Goal: Task Accomplishment & Management: Manage account settings

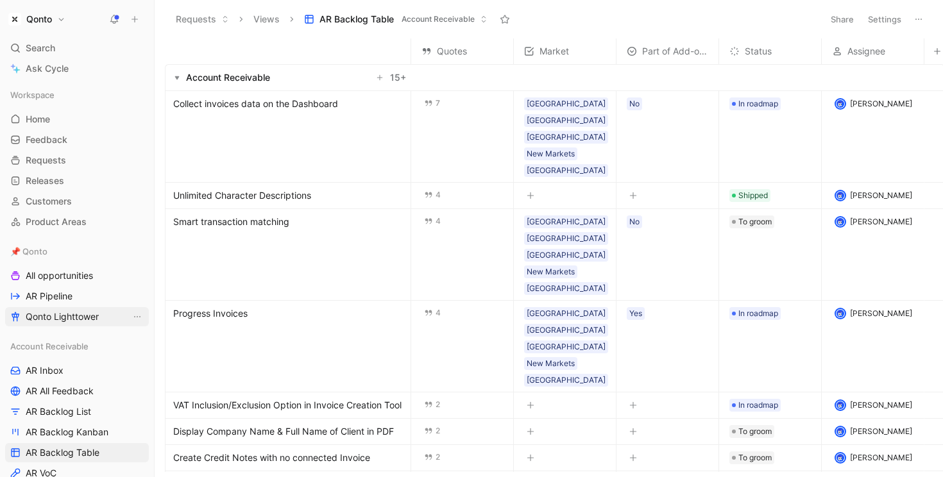
click at [58, 310] on link "Qonto Lighttower" at bounding box center [77, 316] width 144 height 19
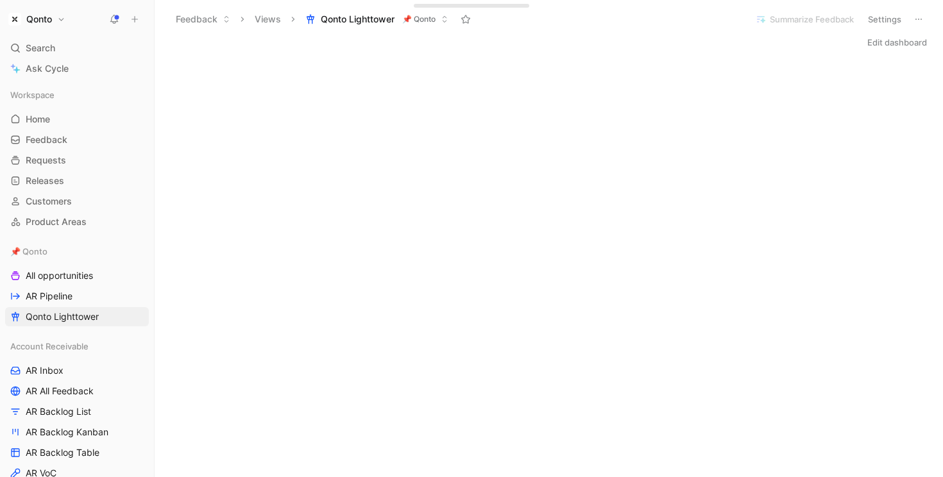
scroll to position [24, 0]
click at [47, 17] on h1 "Qonto" at bounding box center [39, 19] width 26 height 12
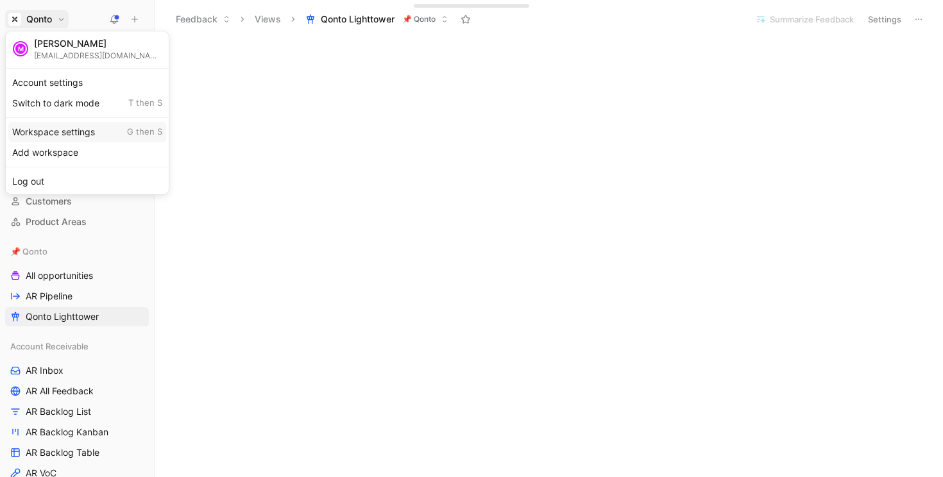
click at [73, 131] on div "Workspace settings G then S" at bounding box center [87, 132] width 158 height 21
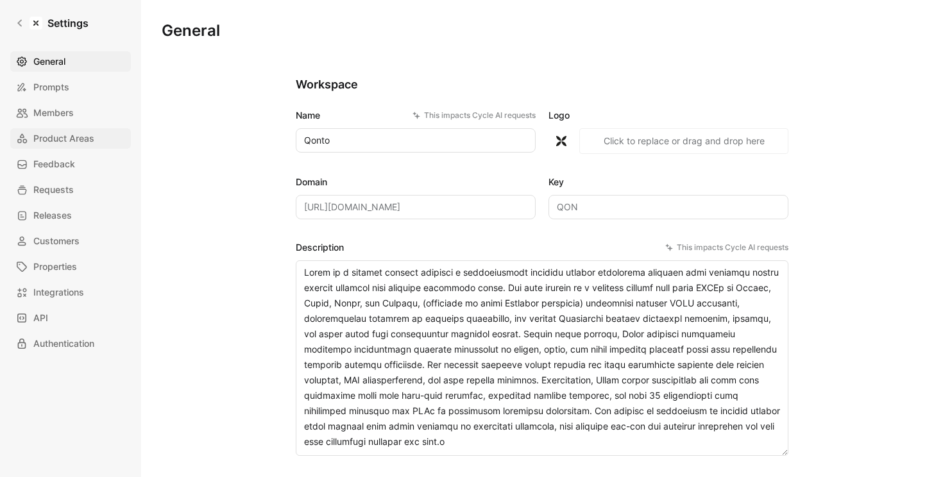
click at [69, 139] on span "Product Areas" at bounding box center [63, 138] width 61 height 15
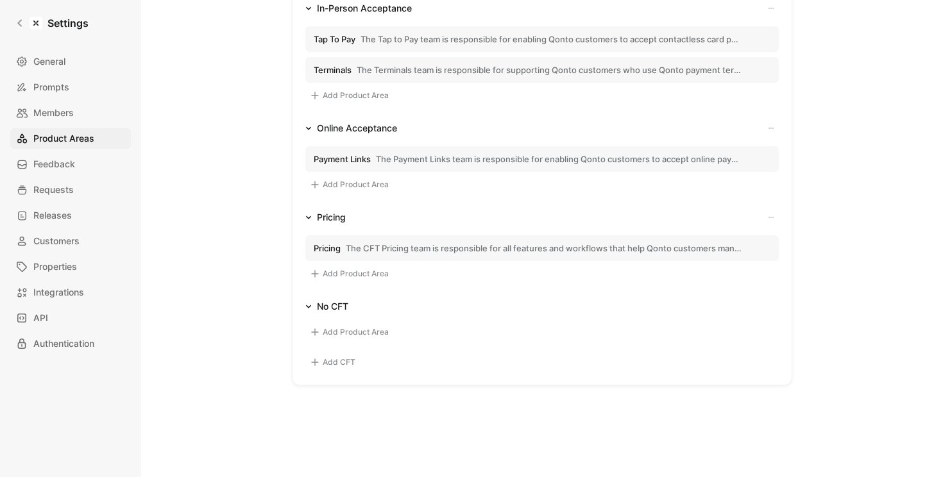
scroll to position [527, 0]
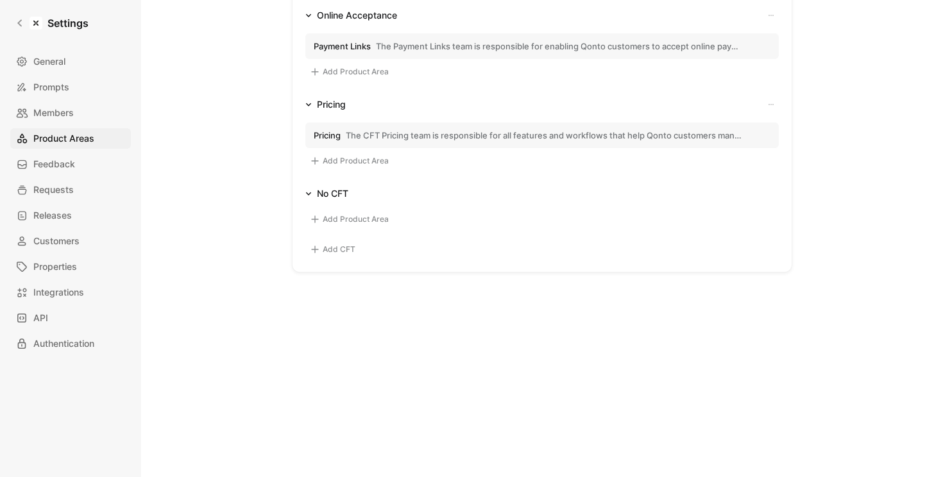
click at [332, 248] on button "Add CFT" at bounding box center [332, 249] width 55 height 15
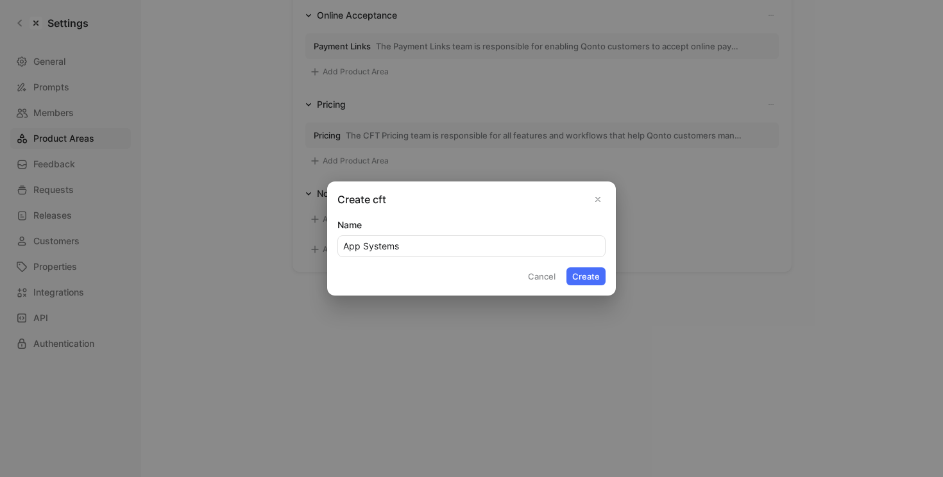
type input "App Systems"
click at [567, 268] on button "Create" at bounding box center [586, 277] width 39 height 18
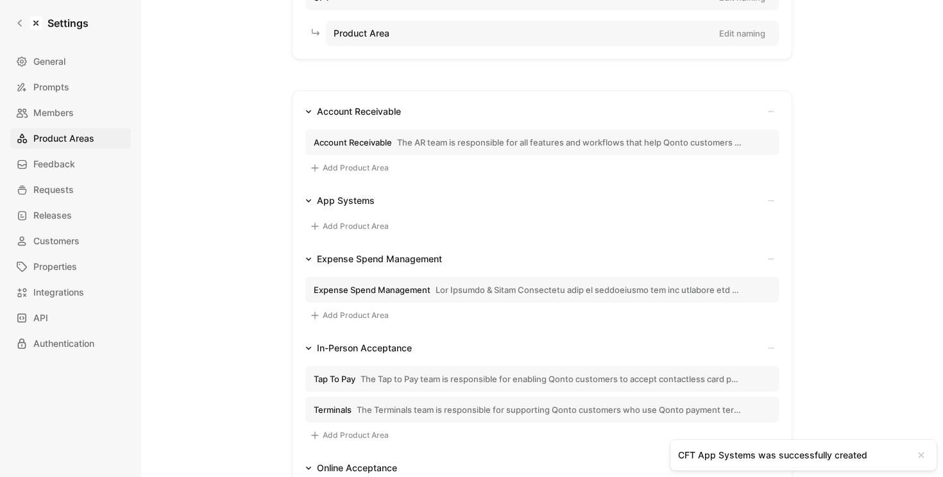
scroll to position [131, 0]
click at [353, 223] on button "Add Product Area" at bounding box center [349, 227] width 88 height 15
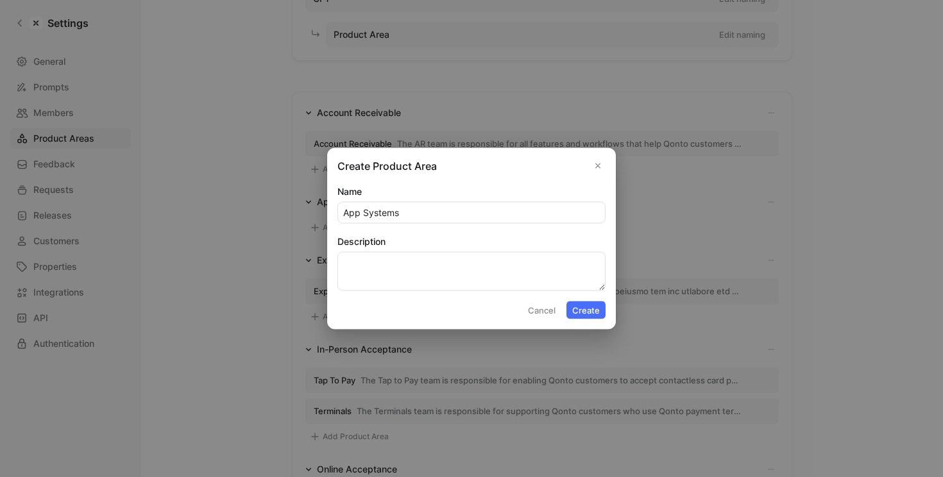
type input "App Systems"
click at [422, 278] on textarea "Description" at bounding box center [472, 271] width 268 height 39
paste textarea "The App Systems CFT is responsible for all foundational components and workflow…"
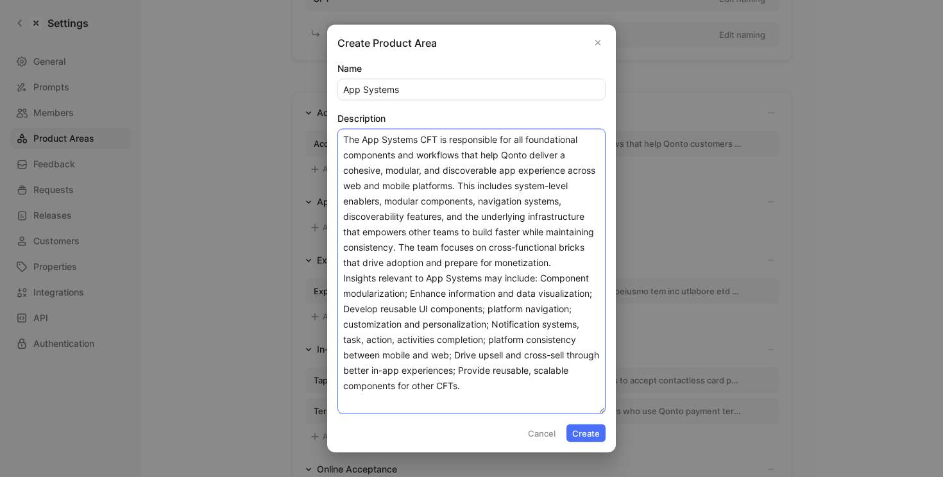
type textarea "The App Systems CFT is responsible for all foundational components and workflow…"
click at [587, 436] on button "Create" at bounding box center [586, 434] width 39 height 18
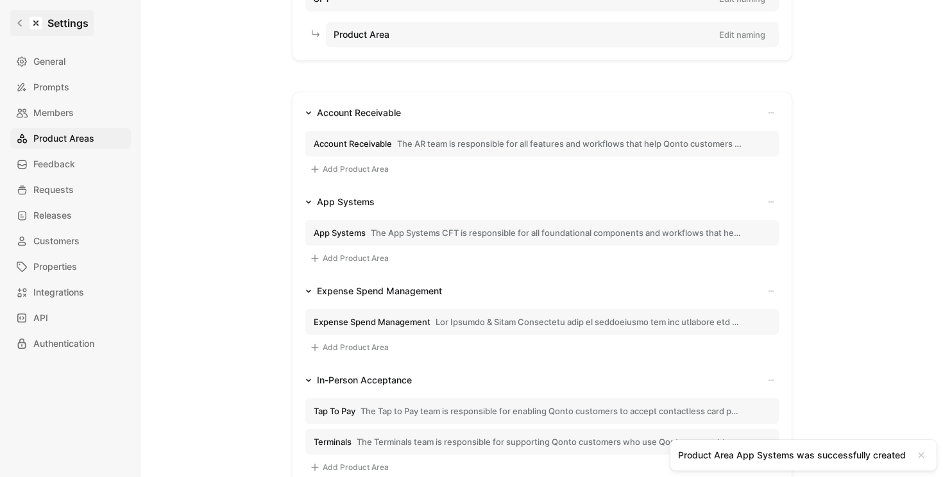
click at [20, 27] on icon at bounding box center [19, 23] width 9 height 9
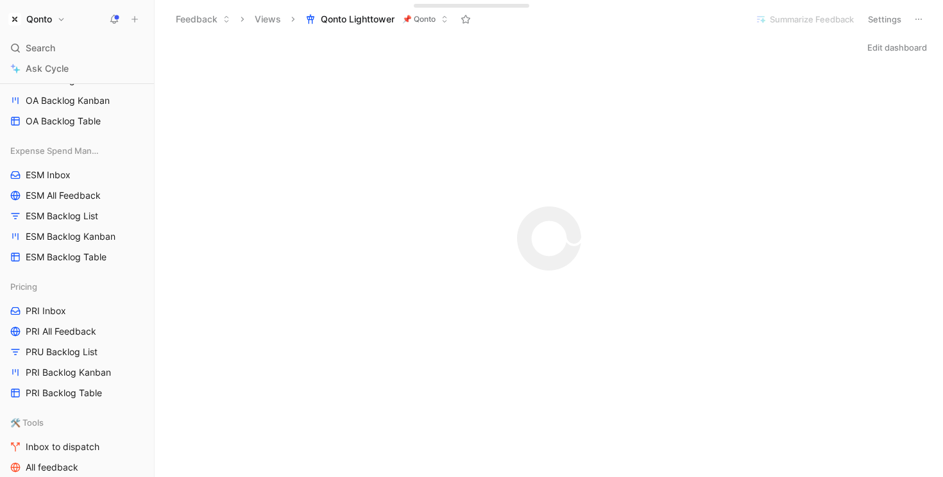
scroll to position [587, 0]
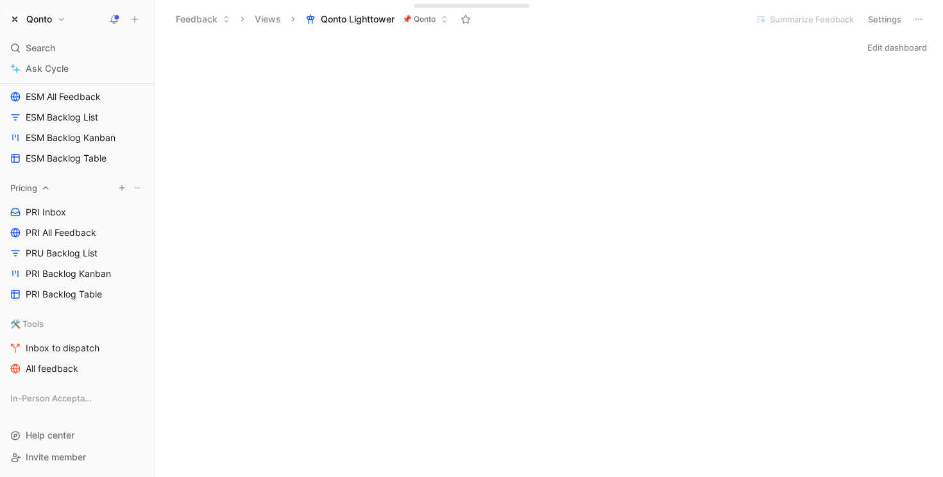
click at [133, 189] on icon at bounding box center [137, 188] width 8 height 8
click at [143, 210] on span "Create section" at bounding box center [117, 212] width 61 height 11
type input "App Systems"
click at [55, 424] on span "App Systems" at bounding box center [36, 422] width 52 height 13
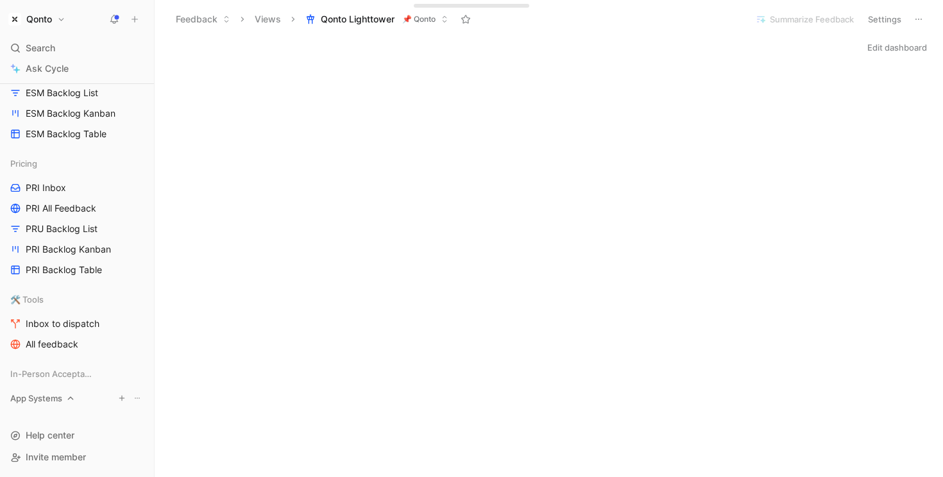
click at [56, 401] on span "App Systems" at bounding box center [36, 398] width 52 height 13
drag, startPoint x: 47, startPoint y: 404, endPoint x: 43, endPoint y: 291, distance: 113.0
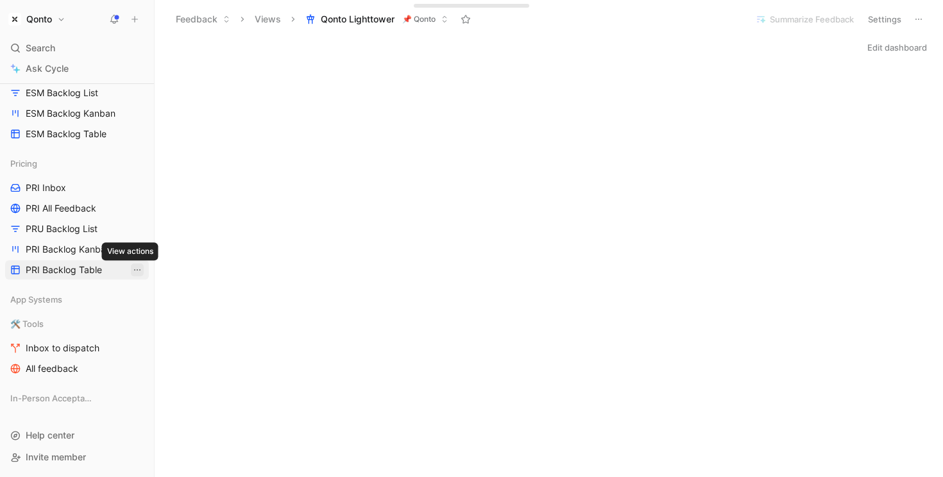
click at [132, 267] on icon "View actions" at bounding box center [137, 270] width 10 height 10
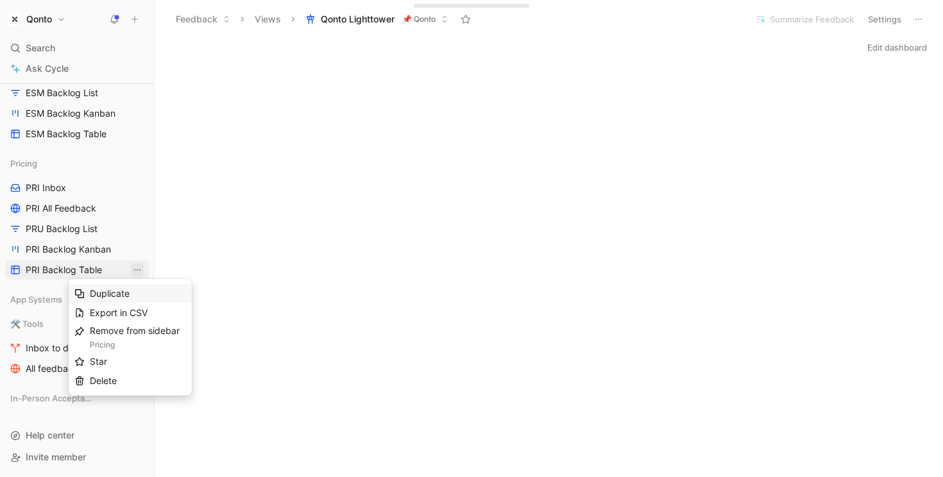
click at [142, 291] on div "Duplicate" at bounding box center [138, 293] width 96 height 15
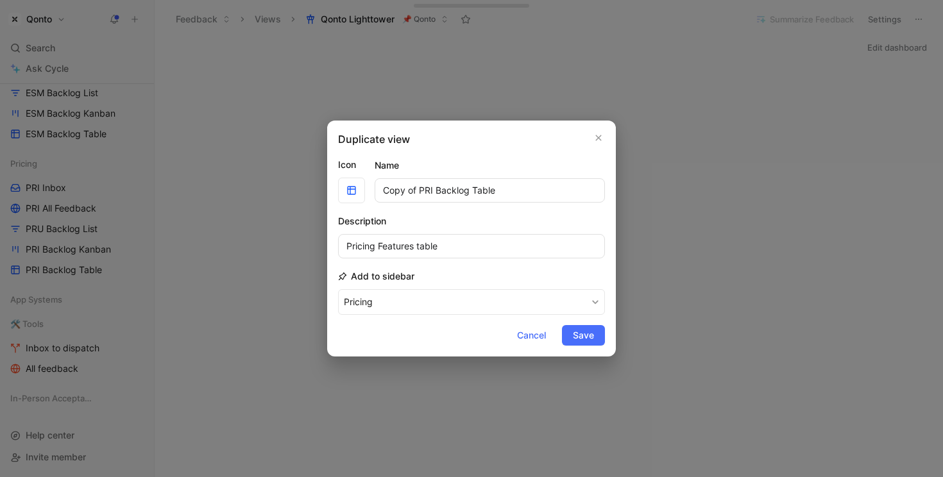
click at [421, 194] on input "Copy of PRI Backlog Table" at bounding box center [490, 190] width 230 height 24
drag, startPoint x: 421, startPoint y: 194, endPoint x: 312, endPoint y: 194, distance: 109.1
click at [312, 194] on div "Duplicate view Icon Name Copy of PRI Backlog Table Description Pricing Features…" at bounding box center [471, 238] width 943 height 477
type input "APS Backlog Table"
click at [365, 244] on input "Pricing Features table" at bounding box center [471, 246] width 267 height 24
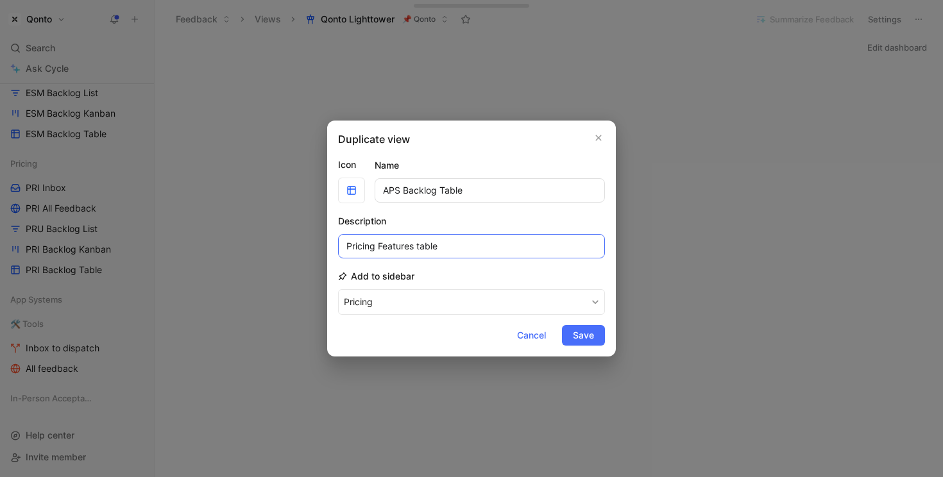
click at [365, 244] on input "Pricing Features table" at bounding box center [471, 246] width 267 height 24
type input "APS Features table"
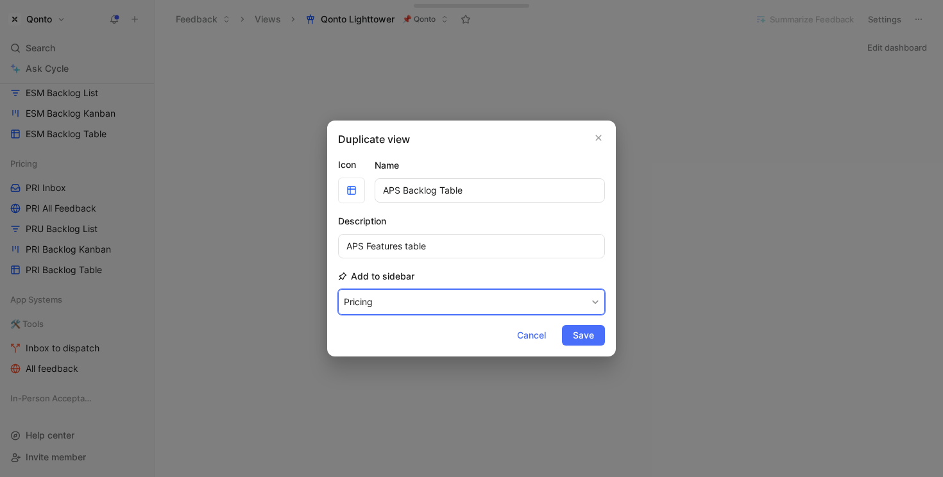
click at [488, 307] on button "Pricing" at bounding box center [471, 302] width 267 height 26
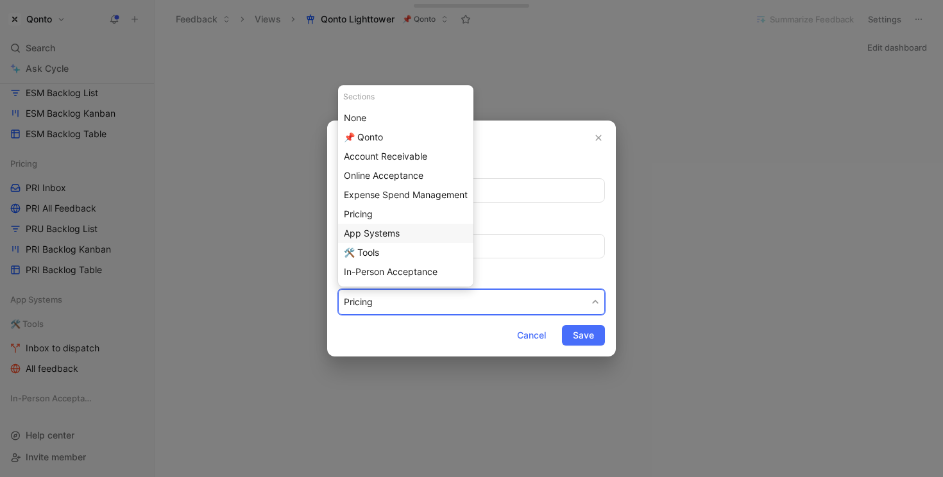
click at [429, 230] on div "App Systems" at bounding box center [406, 233] width 124 height 15
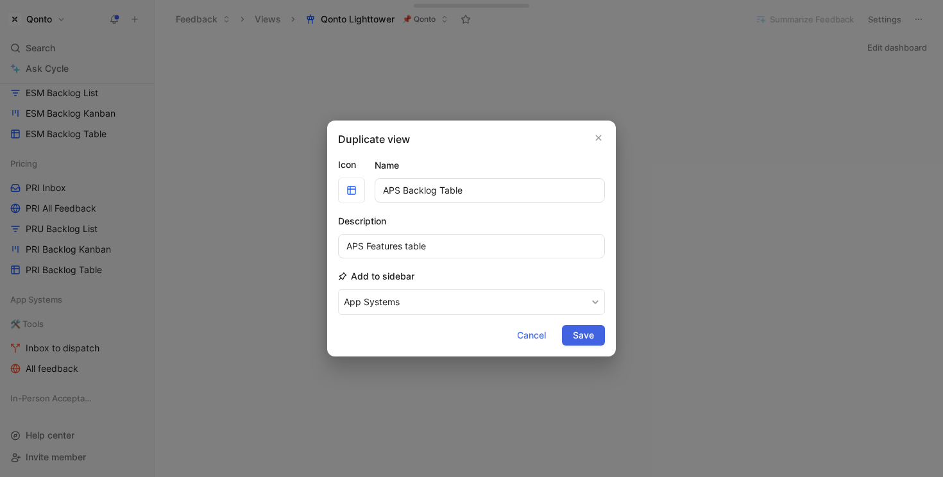
click at [591, 332] on span "Save" at bounding box center [583, 335] width 21 height 15
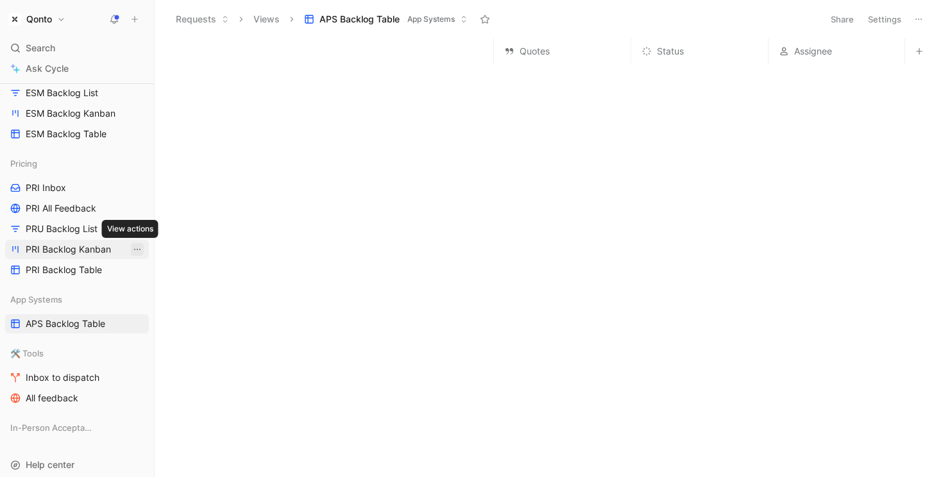
click at [132, 252] on icon "View actions" at bounding box center [137, 249] width 10 height 10
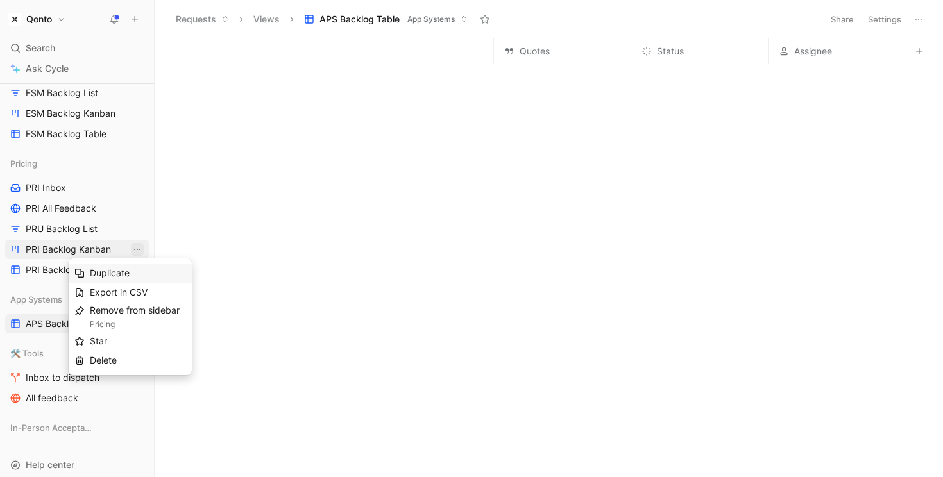
click at [143, 275] on div "Duplicate" at bounding box center [138, 273] width 96 height 15
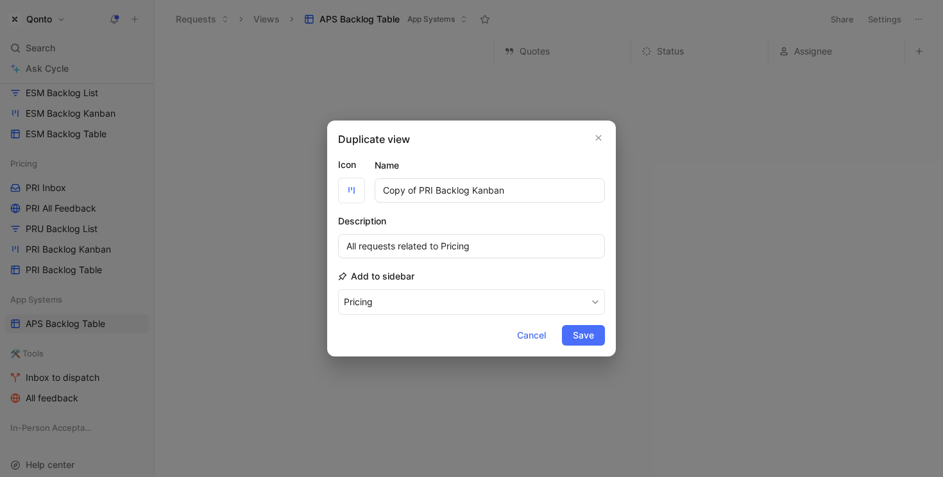
click at [426, 195] on input "Copy of PRI Backlog Kanban" at bounding box center [490, 190] width 230 height 24
drag, startPoint x: 426, startPoint y: 195, endPoint x: 304, endPoint y: 174, distance: 124.4
click at [304, 174] on div "Duplicate view Icon Name Copy of PRI Backlog Kanban Description All requests re…" at bounding box center [471, 238] width 943 height 477
type input "APS Backlog Kanban"
click at [454, 249] on input "All requests related to Pricing" at bounding box center [471, 246] width 267 height 24
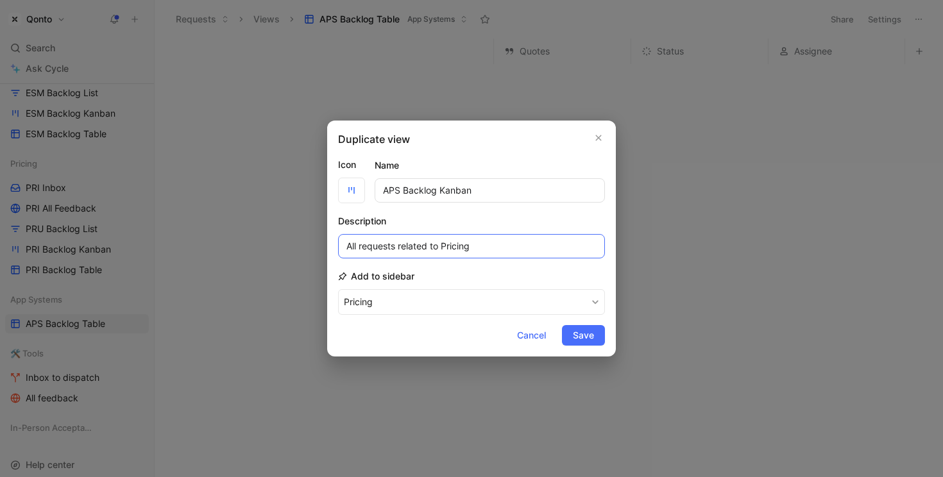
click at [454, 249] on input "All requests related to Pricing" at bounding box center [471, 246] width 267 height 24
type input "All requests related to App Systems"
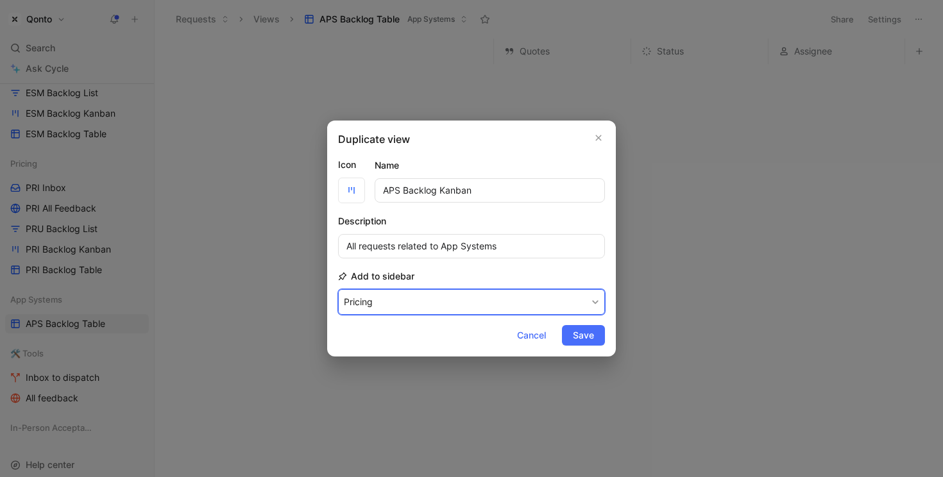
click at [554, 289] on button "Pricing" at bounding box center [471, 302] width 267 height 26
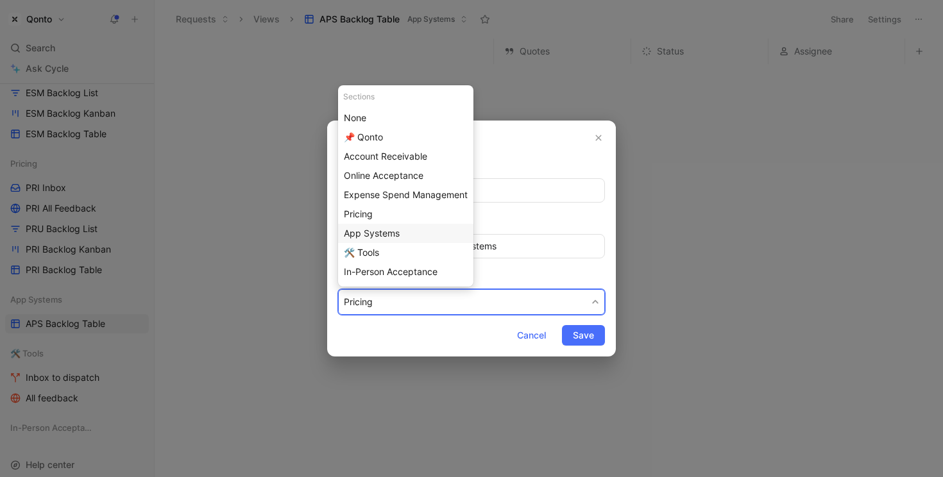
click at [419, 233] on div "App Systems" at bounding box center [406, 233] width 124 height 15
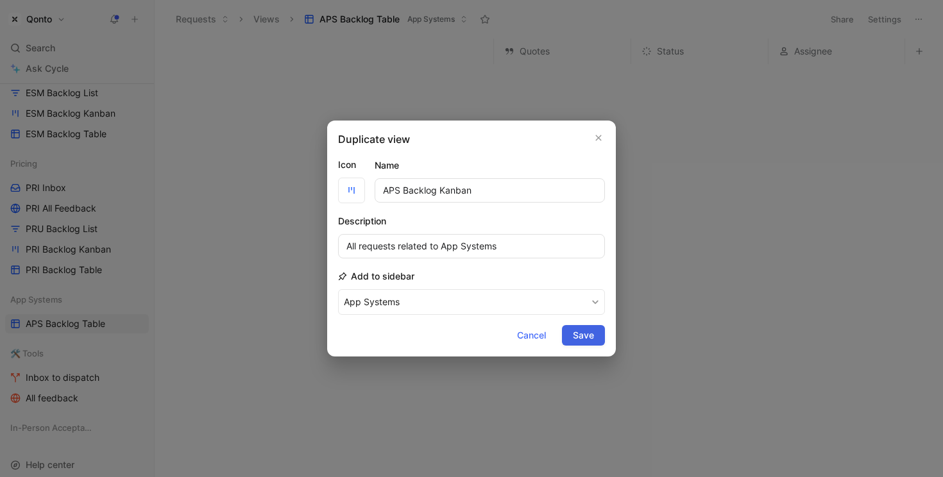
click at [585, 334] on span "Save" at bounding box center [583, 335] width 21 height 15
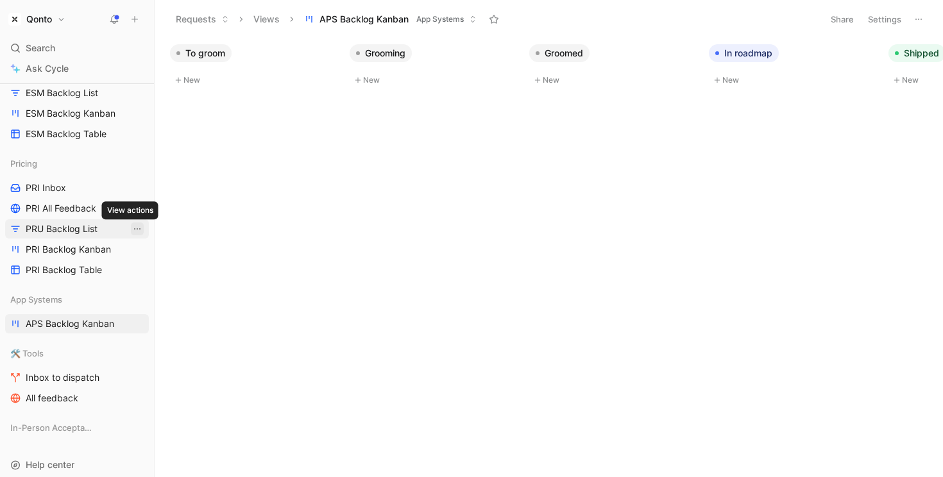
click at [132, 228] on icon "View actions" at bounding box center [137, 229] width 10 height 10
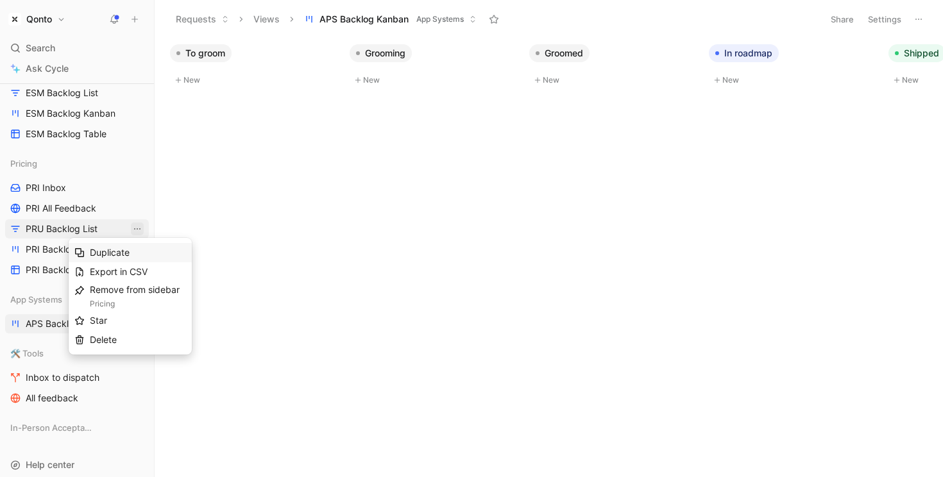
click at [138, 251] on div "Duplicate" at bounding box center [138, 252] width 96 height 15
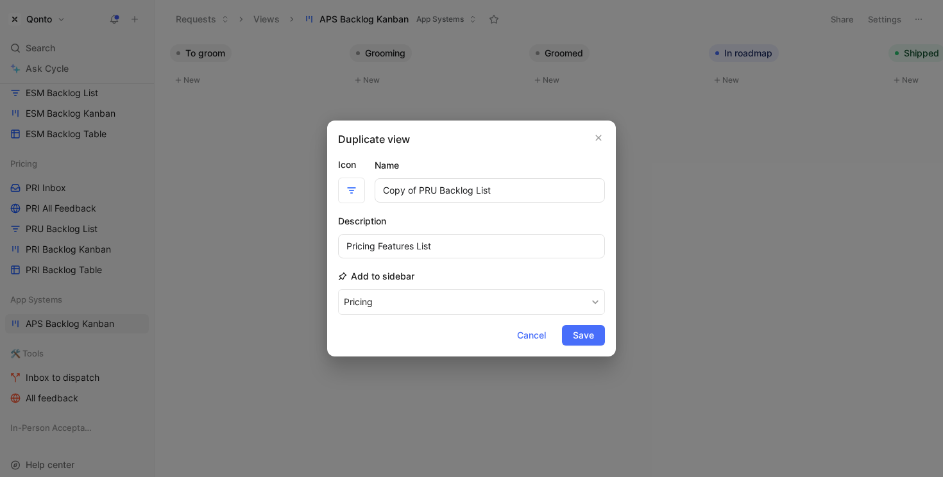
click at [426, 193] on input "Copy of PRU Backlog List" at bounding box center [490, 190] width 230 height 24
drag, startPoint x: 426, startPoint y: 193, endPoint x: 353, endPoint y: 190, distance: 73.2
click at [353, 190] on div "Icon Name Copy of PRU Backlog List" at bounding box center [471, 180] width 267 height 46
type input "APS Backlog List"
click at [354, 247] on input "Pricing Features List" at bounding box center [471, 246] width 267 height 24
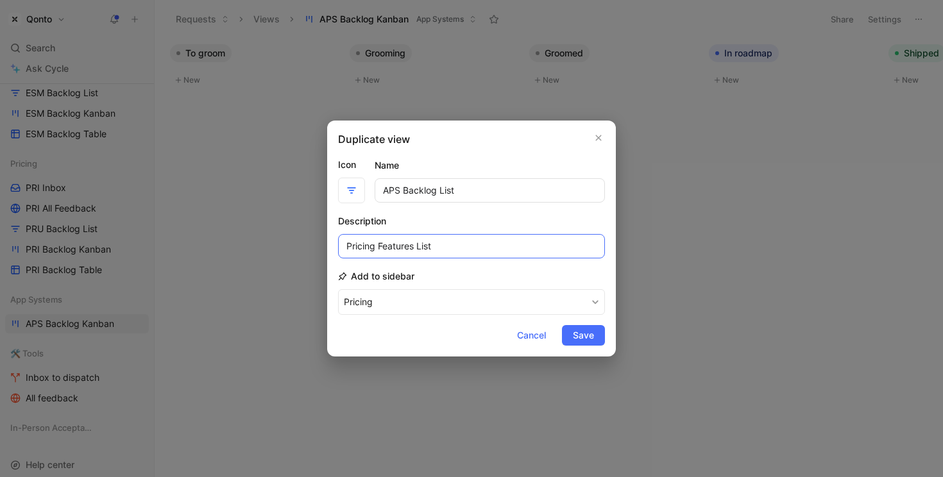
click at [354, 247] on input "Pricing Features List" at bounding box center [471, 246] width 267 height 24
type input "App Systems Features List"
drag, startPoint x: 589, startPoint y: 334, endPoint x: 554, endPoint y: 294, distance: 53.2
click at [554, 294] on form "Icon Name APS Backlog List Description App Systems Features List Add to sidebar…" at bounding box center [471, 251] width 267 height 189
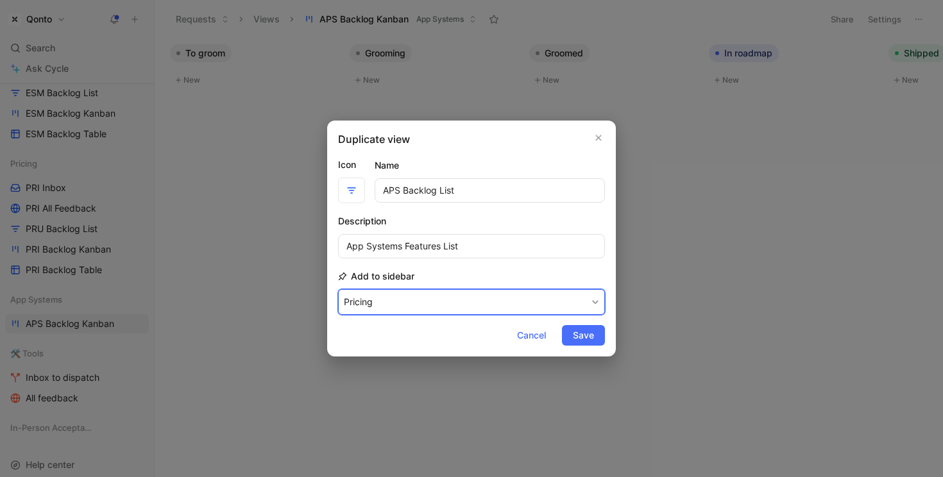
click at [554, 294] on button "Pricing" at bounding box center [471, 302] width 267 height 26
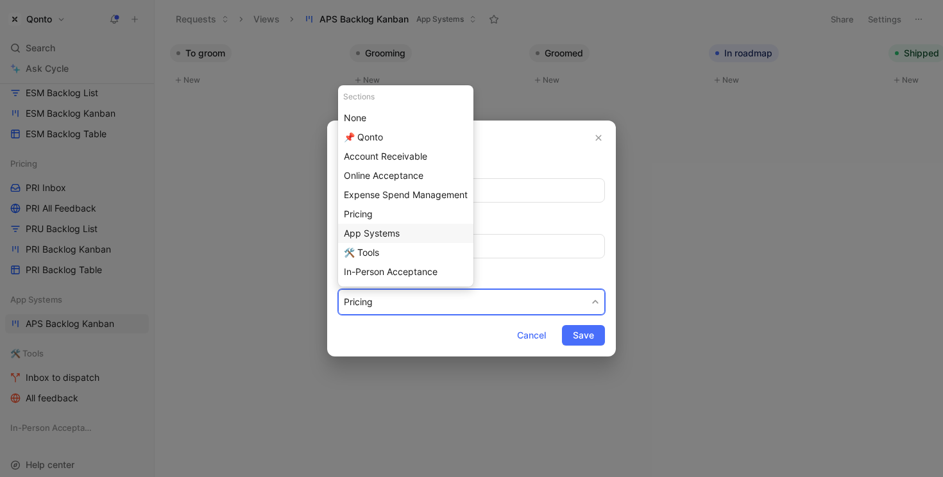
click at [444, 230] on div "App Systems" at bounding box center [406, 233] width 124 height 15
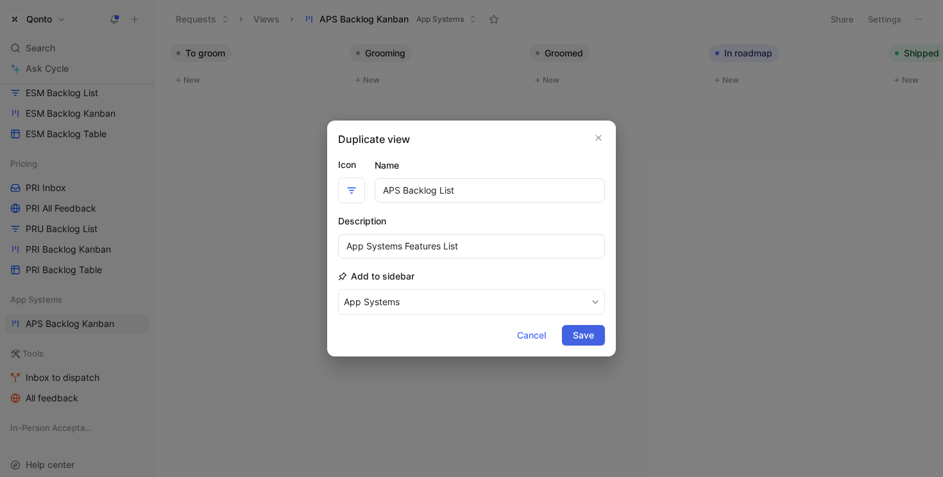
click at [595, 338] on button "Save" at bounding box center [583, 335] width 43 height 21
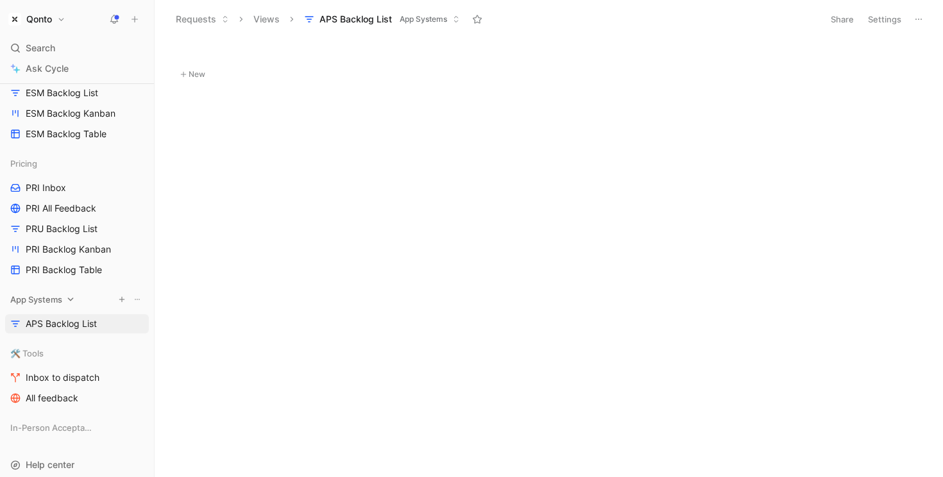
click at [45, 295] on span "App Systems" at bounding box center [36, 299] width 52 height 13
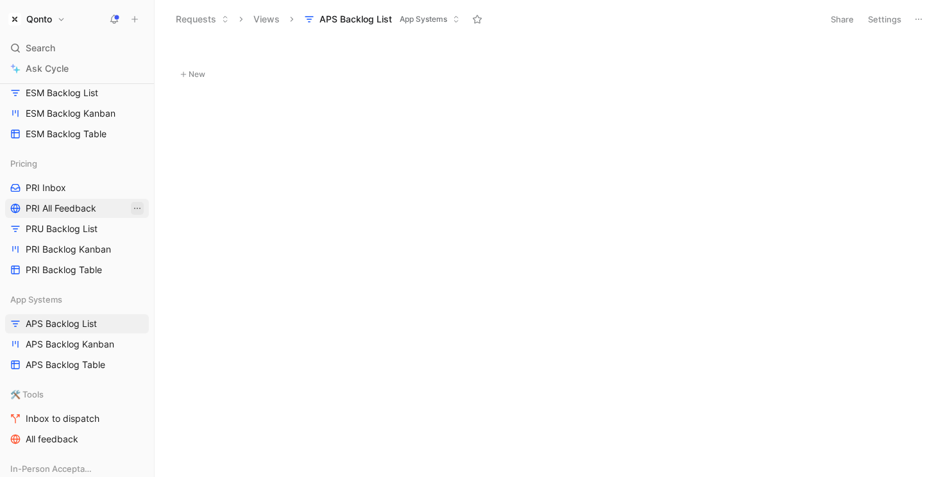
click at [132, 209] on icon "View actions" at bounding box center [137, 208] width 10 height 10
click at [125, 231] on span "Duplicate" at bounding box center [110, 232] width 40 height 11
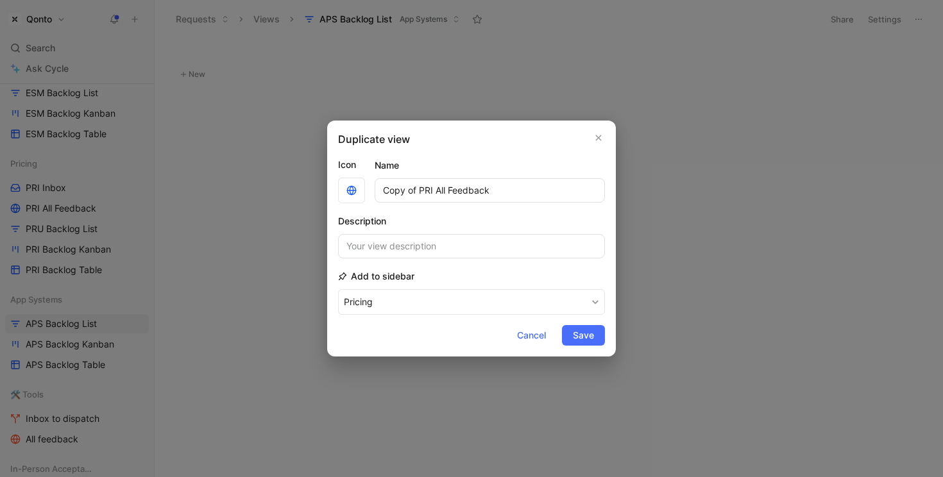
click at [420, 194] on input "Copy of PRI All Feedback" at bounding box center [490, 190] width 230 height 24
drag, startPoint x: 420, startPoint y: 194, endPoint x: 334, endPoint y: 189, distance: 86.1
click at [334, 189] on div "Duplicate view Icon Name Copy of PRI All Feedback Description Add to sidebar Pr…" at bounding box center [471, 239] width 289 height 236
type input "APS All Feedback"
click at [407, 299] on button "Pricing" at bounding box center [471, 302] width 267 height 26
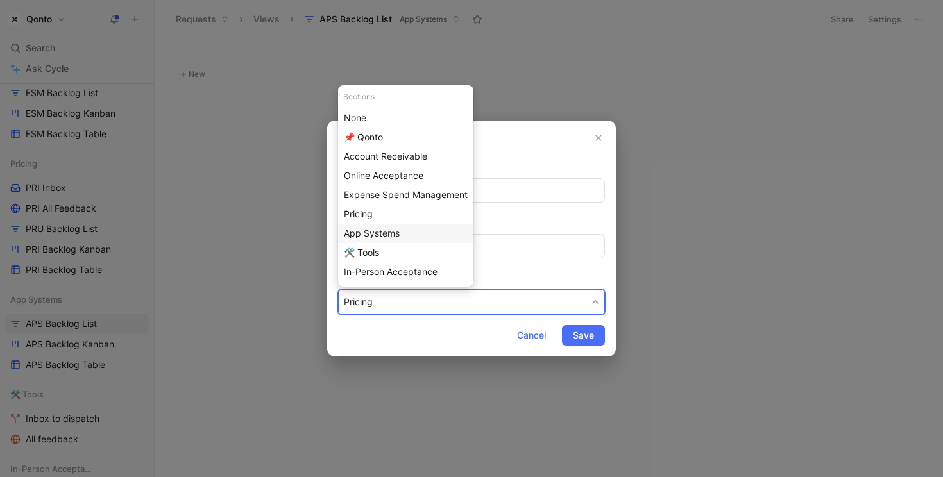
click at [408, 234] on div "App Systems" at bounding box center [406, 233] width 124 height 15
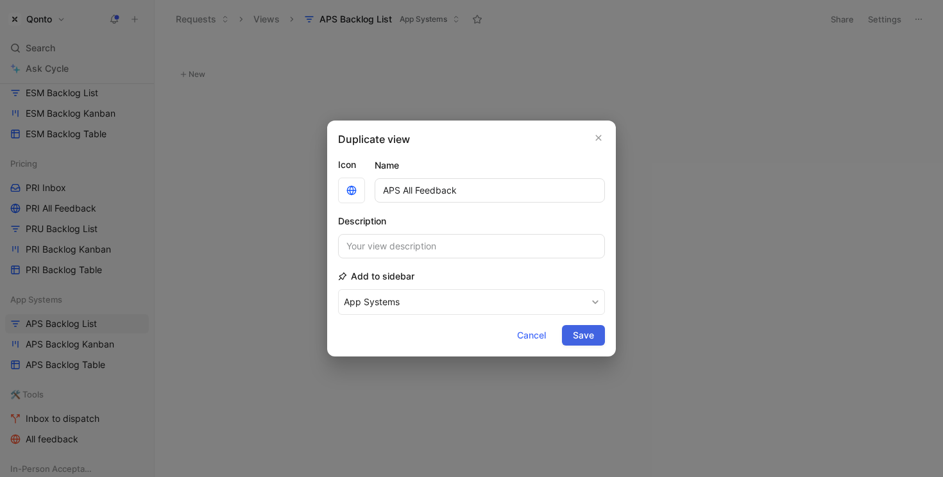
click at [587, 334] on span "Save" at bounding box center [583, 335] width 21 height 15
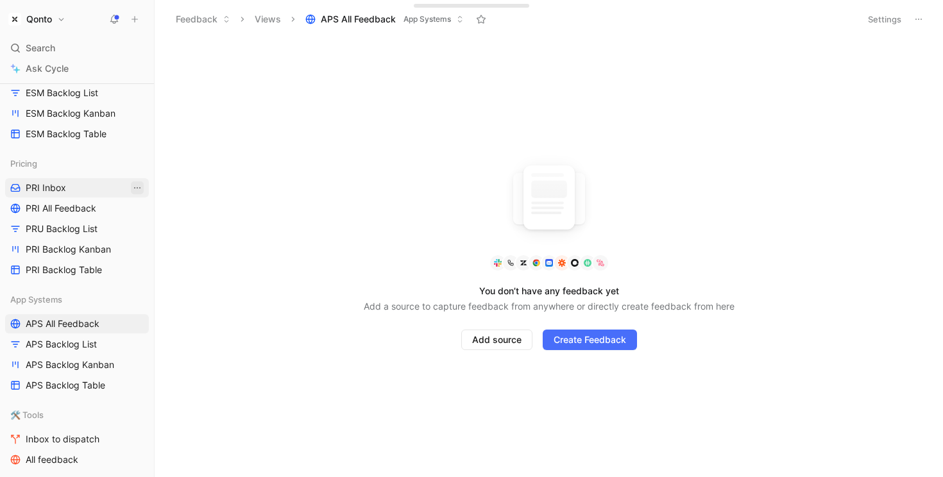
click at [133, 185] on icon "View actions" at bounding box center [137, 188] width 10 height 10
click at [136, 205] on div "Duplicate" at bounding box center [138, 211] width 96 height 15
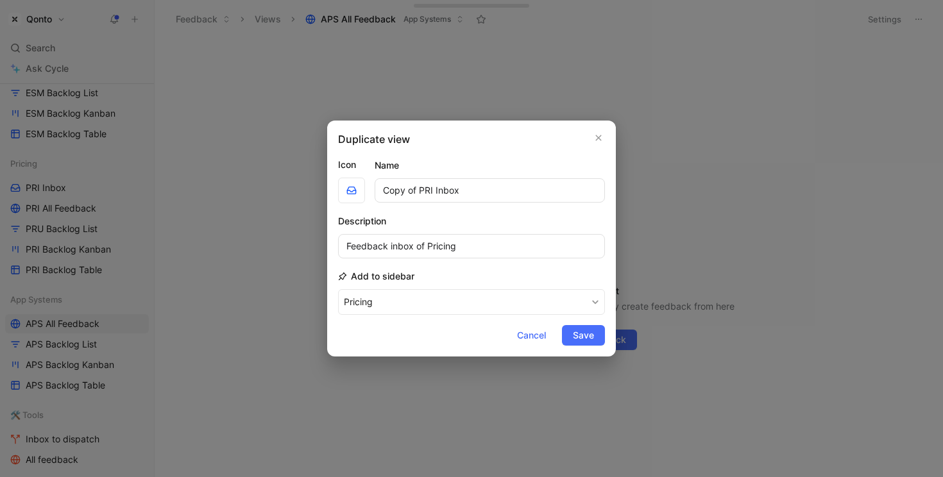
click at [428, 190] on input "Copy of PRI Inbox" at bounding box center [490, 190] width 230 height 24
drag, startPoint x: 428, startPoint y: 190, endPoint x: 316, endPoint y: 190, distance: 112.3
click at [316, 190] on div "Duplicate view Icon Name Copy of PRI Inbox Description Feedback inbox of Pricin…" at bounding box center [471, 238] width 943 height 477
type input "APS Inbox"
click at [364, 248] on input "Feedback inbox of Pricing" at bounding box center [471, 246] width 267 height 24
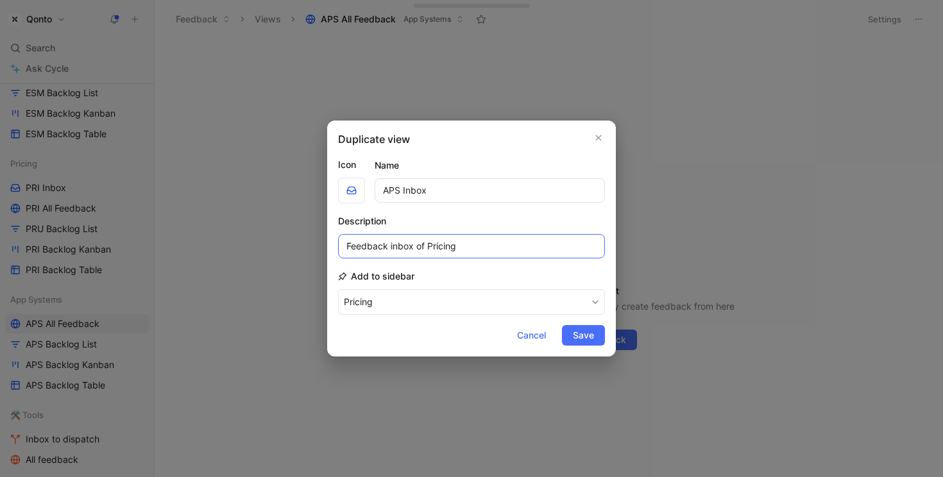
click at [364, 248] on input "Feedback inbox of Pricing" at bounding box center [471, 246] width 267 height 24
click at [432, 248] on input "Feedback inbox of Pricing" at bounding box center [471, 246] width 267 height 24
type input "Feedback inbox of App Systems"
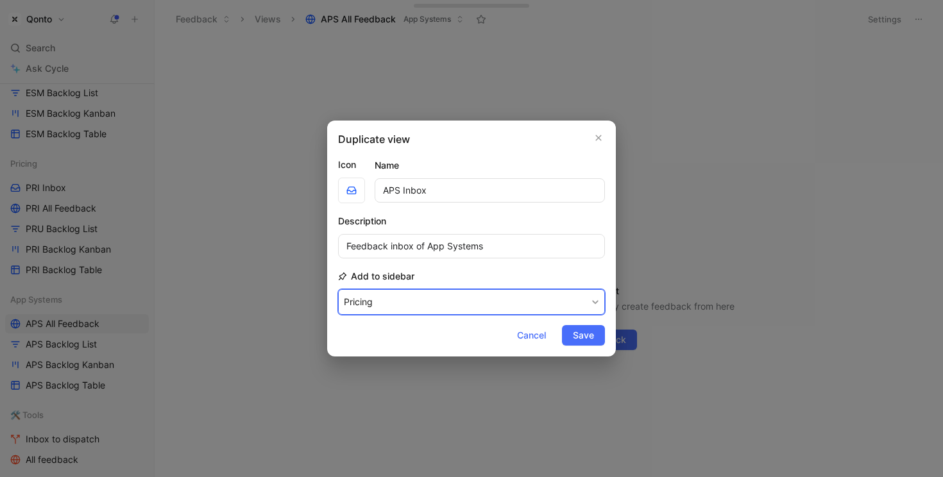
click at [444, 308] on button "Pricing" at bounding box center [471, 302] width 267 height 26
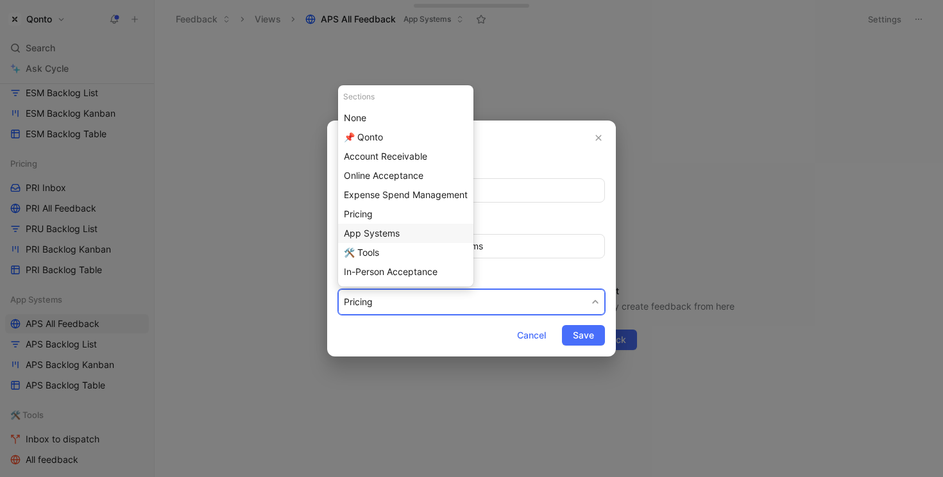
click at [427, 235] on div "App Systems" at bounding box center [406, 233] width 124 height 15
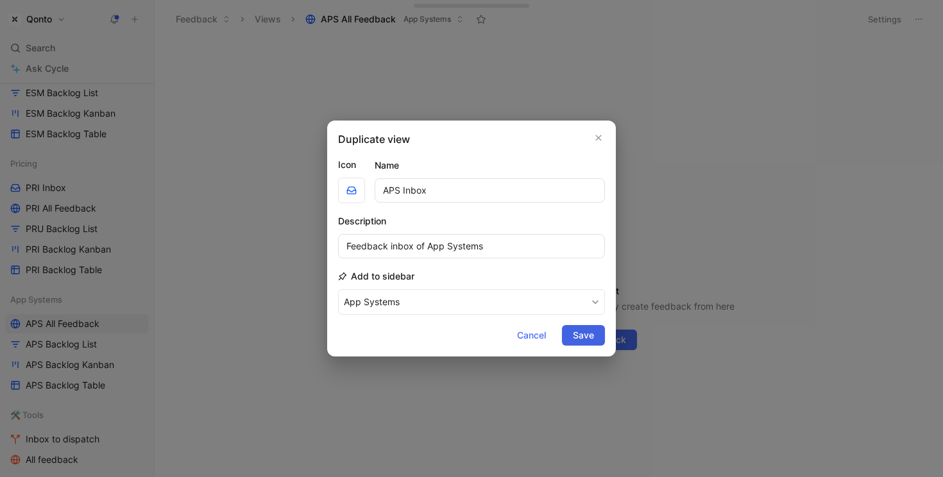
click at [575, 332] on span "Save" at bounding box center [583, 335] width 21 height 15
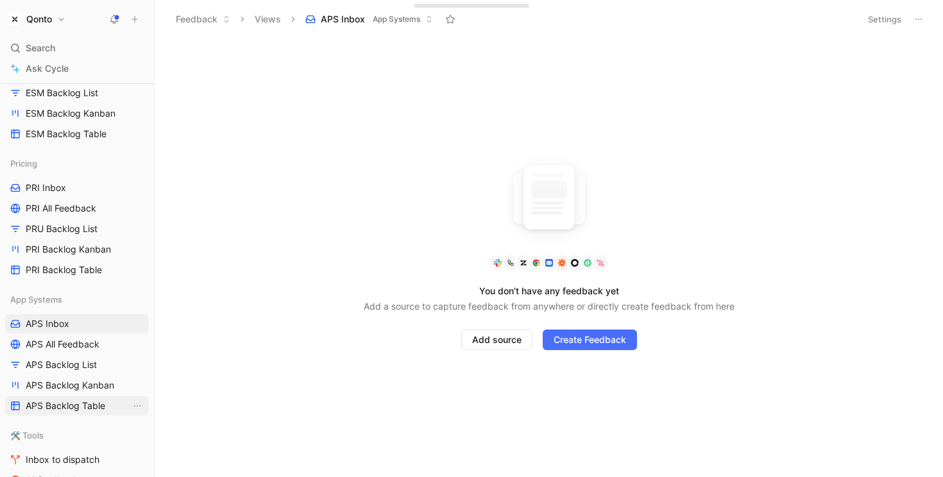
click at [42, 402] on span "APS Backlog Table" at bounding box center [66, 406] width 80 height 13
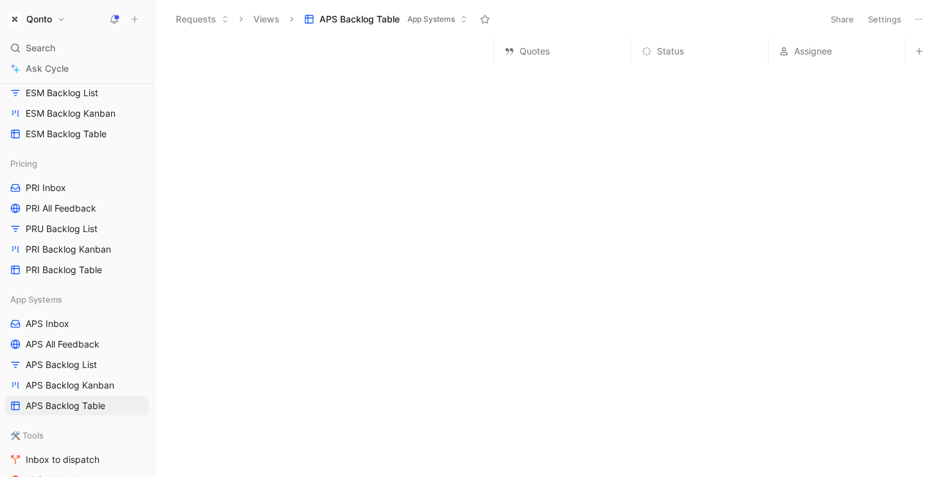
click at [766, 24] on button "Settings" at bounding box center [884, 19] width 45 height 18
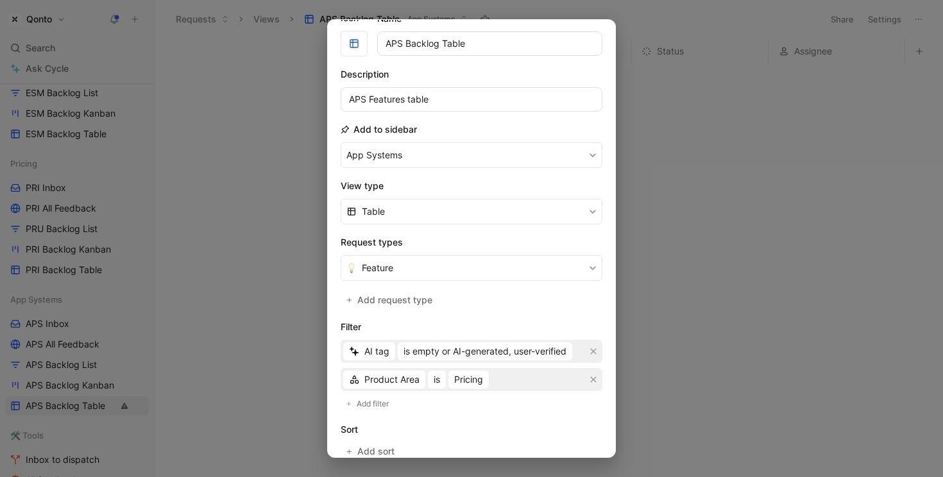
scroll to position [95, 0]
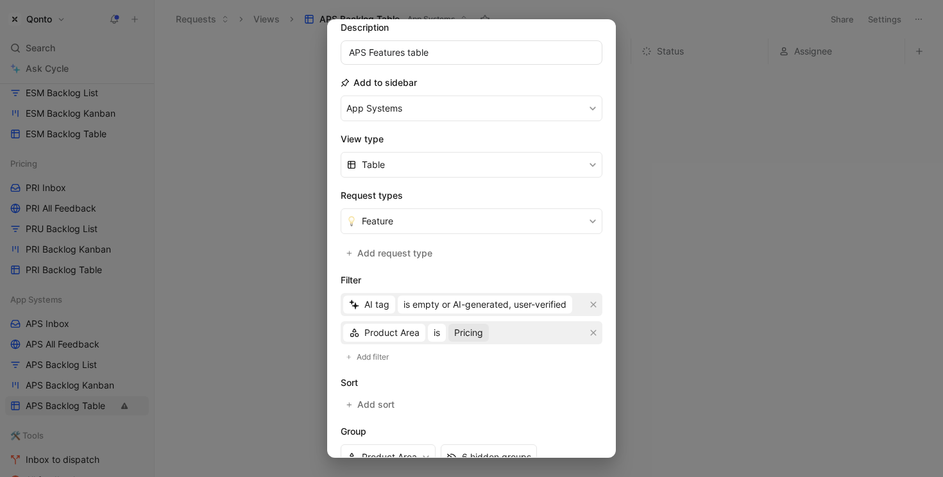
click at [466, 334] on span "Pricing" at bounding box center [468, 332] width 29 height 15
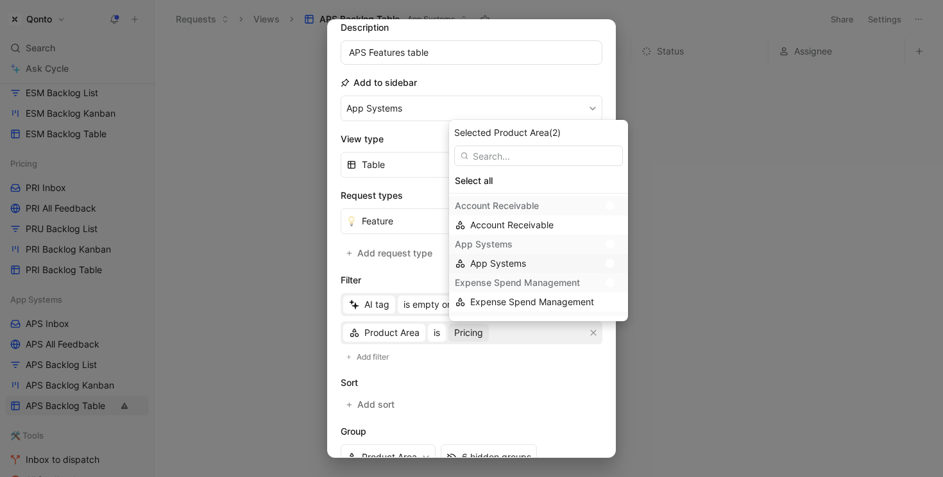
click at [504, 261] on span "App Systems" at bounding box center [498, 263] width 56 height 11
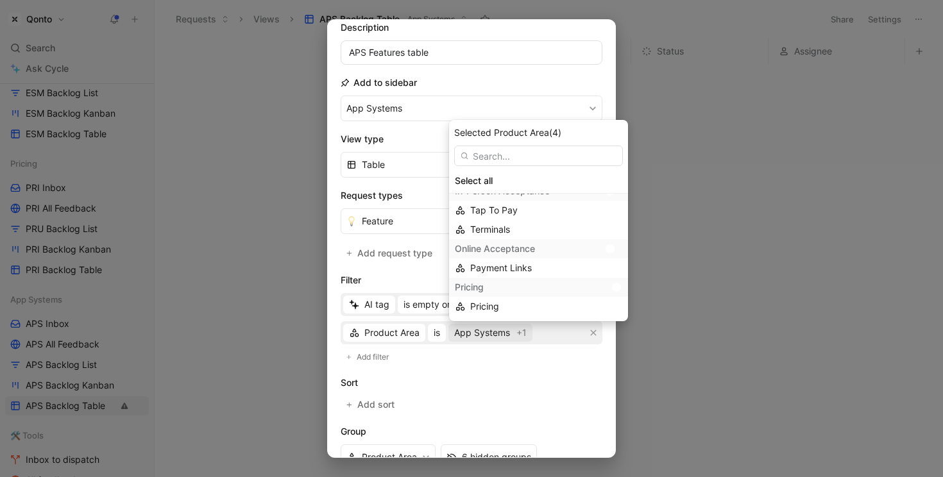
click at [612, 286] on div at bounding box center [616, 287] width 9 height 9
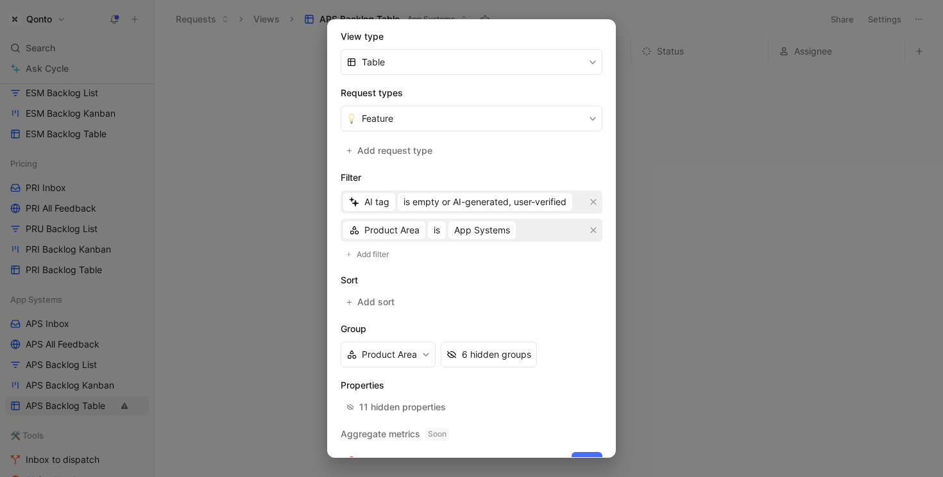
scroll to position [223, 0]
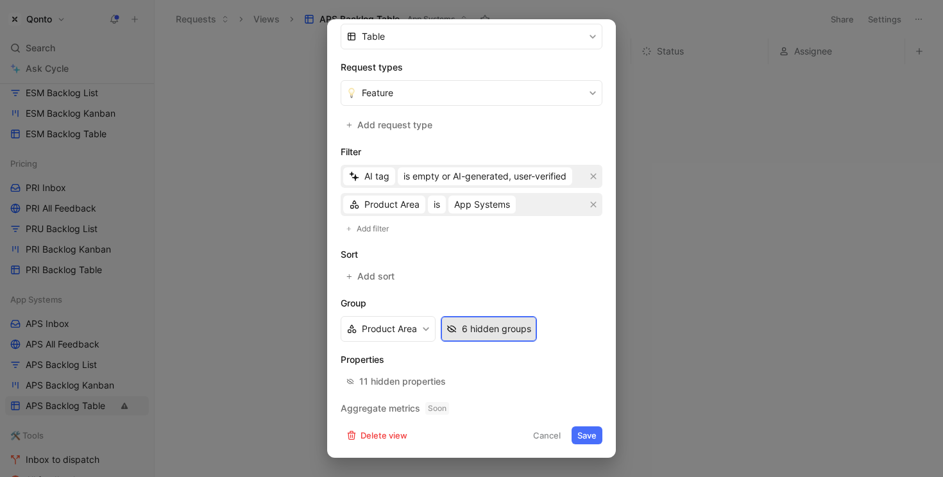
click at [493, 329] on div "6 hidden groups" at bounding box center [496, 328] width 69 height 15
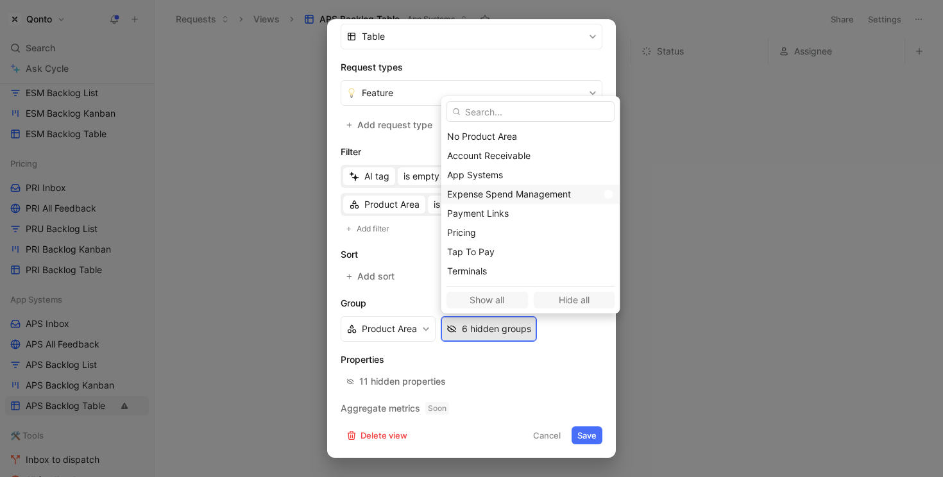
click at [597, 194] on div at bounding box center [606, 195] width 18 height 12
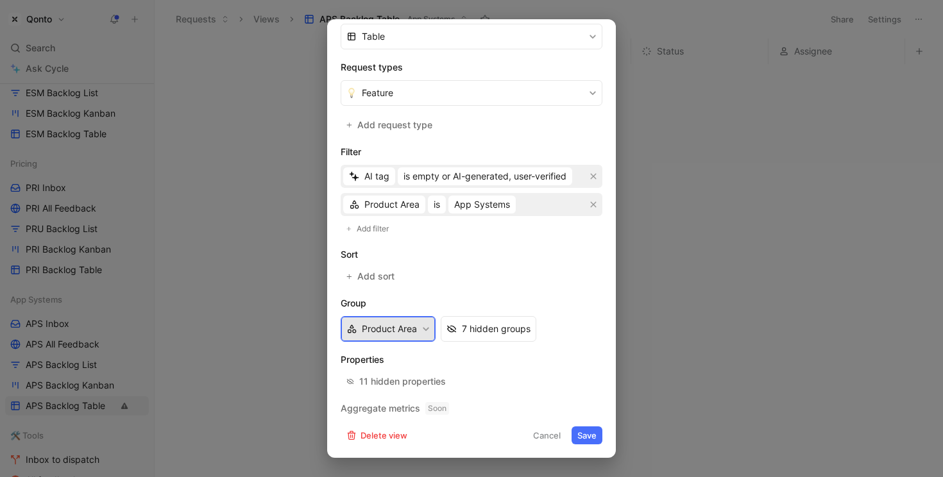
click at [408, 323] on button "Product Area" at bounding box center [388, 329] width 95 height 26
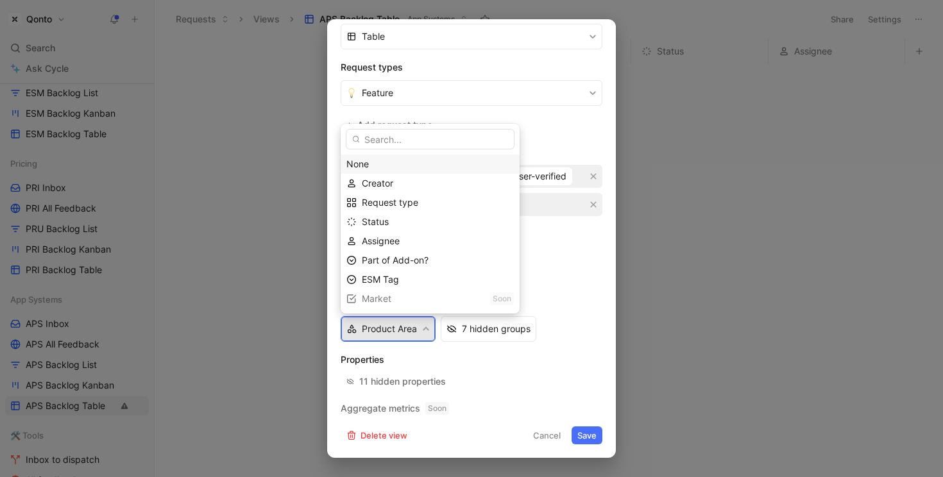
click at [379, 168] on div "None" at bounding box center [430, 164] width 167 height 15
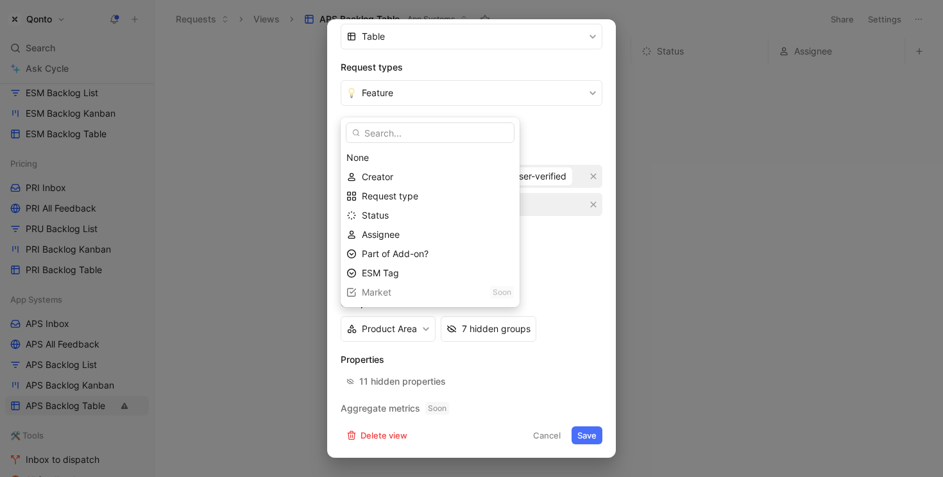
scroll to position [216, 0]
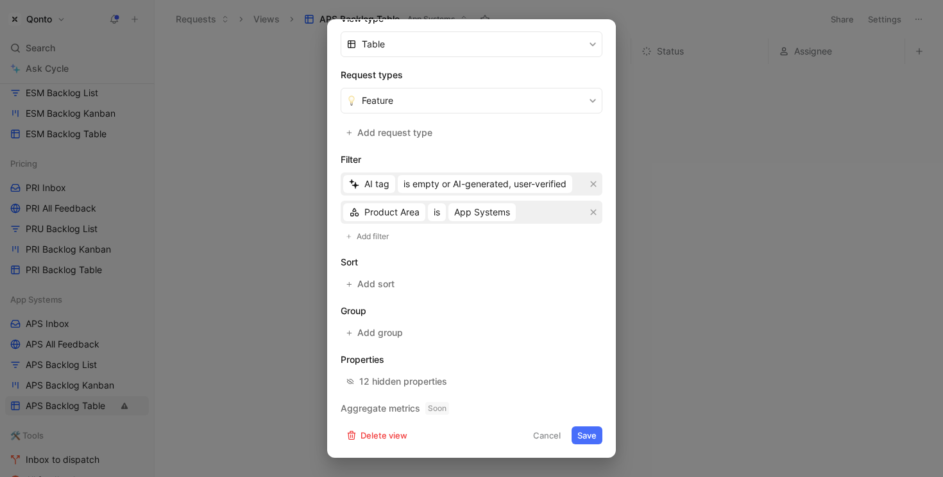
click at [579, 433] on button "Save" at bounding box center [587, 436] width 31 height 18
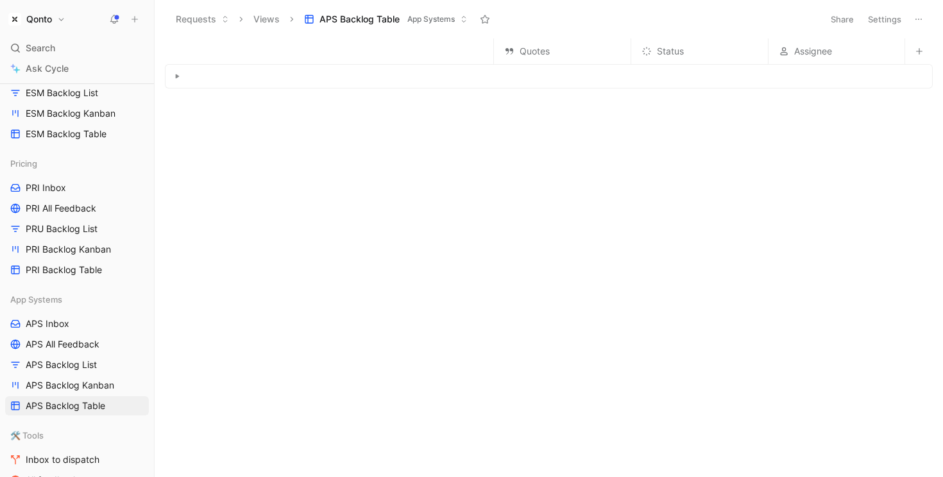
click at [176, 80] on button "button" at bounding box center [177, 76] width 13 height 13
click at [176, 80] on icon "button" at bounding box center [177, 77] width 5 height 5
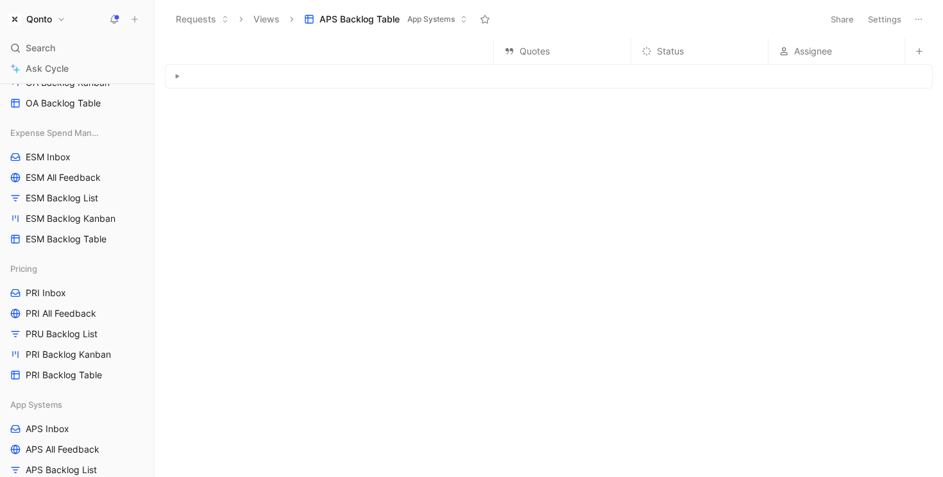
scroll to position [643, 0]
click at [766, 30] on header "Requests Views APS Backlog Table App Systems Share Settings" at bounding box center [549, 19] width 789 height 39
click at [766, 19] on button "Settings" at bounding box center [884, 19] width 45 height 18
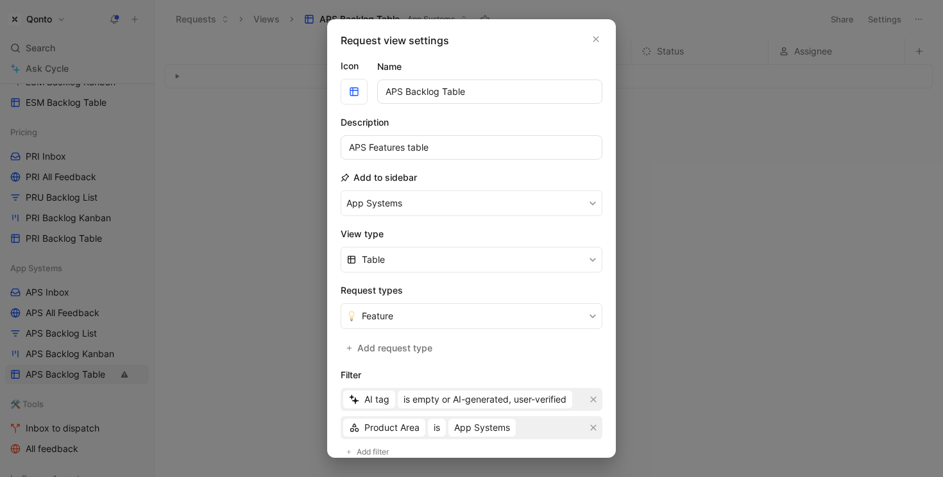
scroll to position [216, 0]
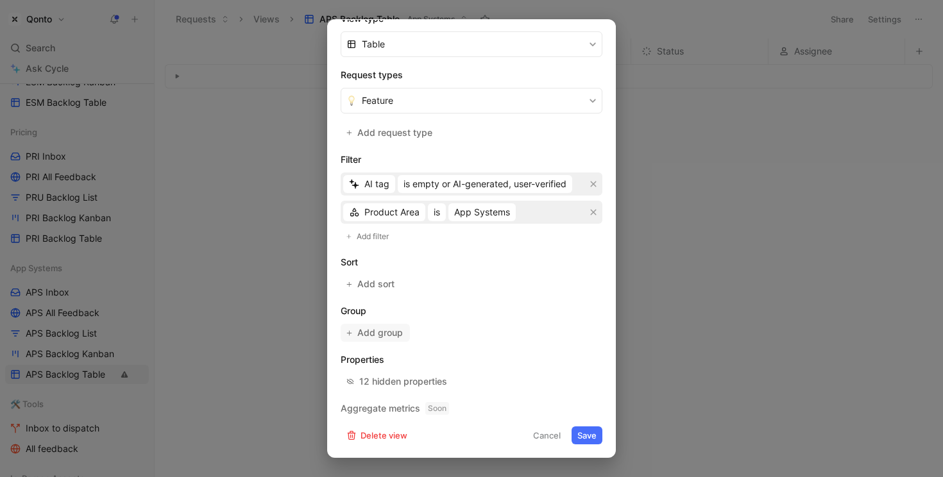
click at [376, 332] on span "Add group" at bounding box center [380, 332] width 47 height 15
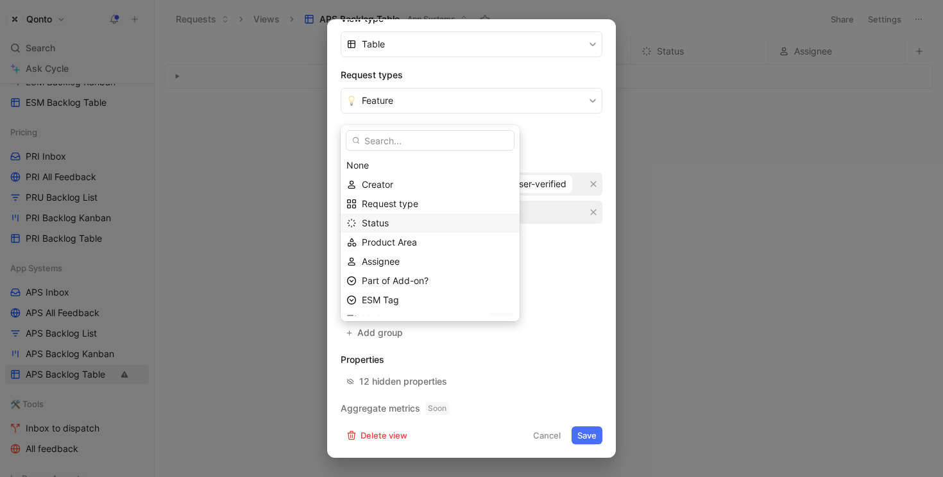
scroll to position [13, 0]
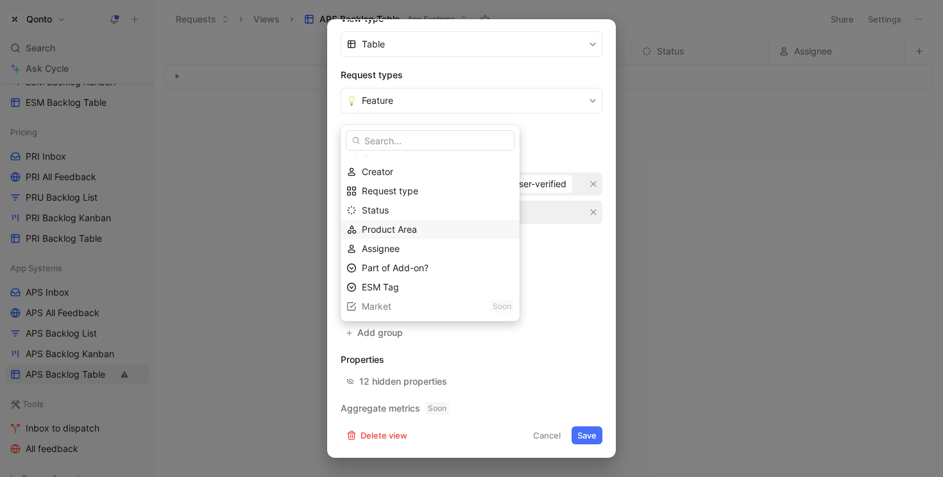
click at [404, 228] on span "Product Area" at bounding box center [389, 229] width 55 height 11
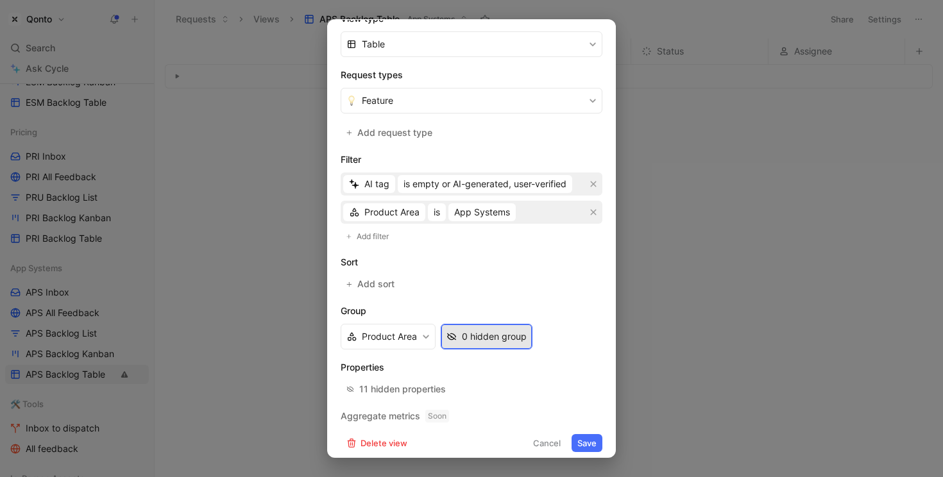
click at [491, 341] on div "0 hidden group" at bounding box center [494, 336] width 65 height 15
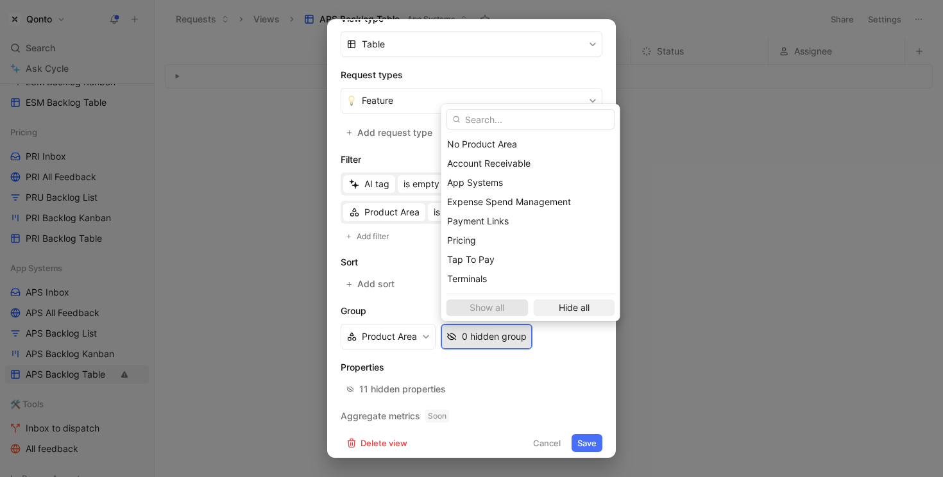
click at [546, 307] on span "Hide all" at bounding box center [574, 307] width 71 height 15
click at [598, 187] on div at bounding box center [602, 182] width 9 height 9
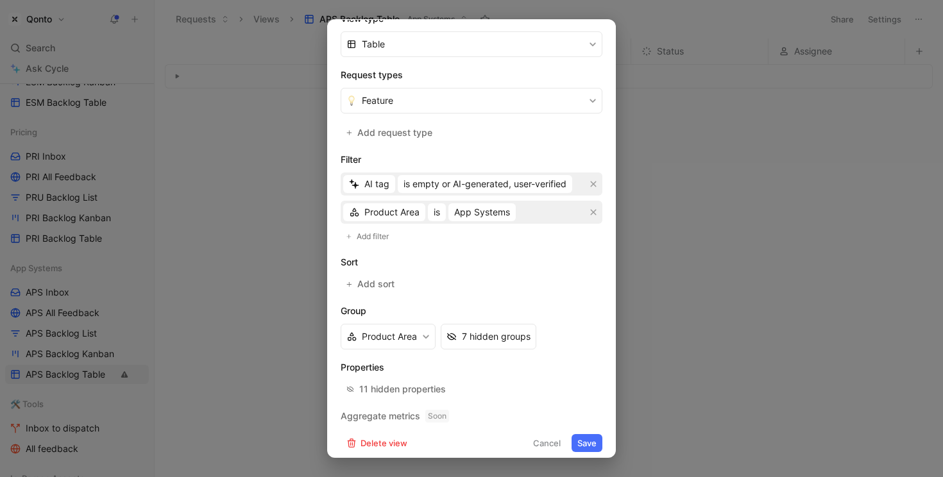
click at [581, 445] on button "Save" at bounding box center [587, 443] width 31 height 18
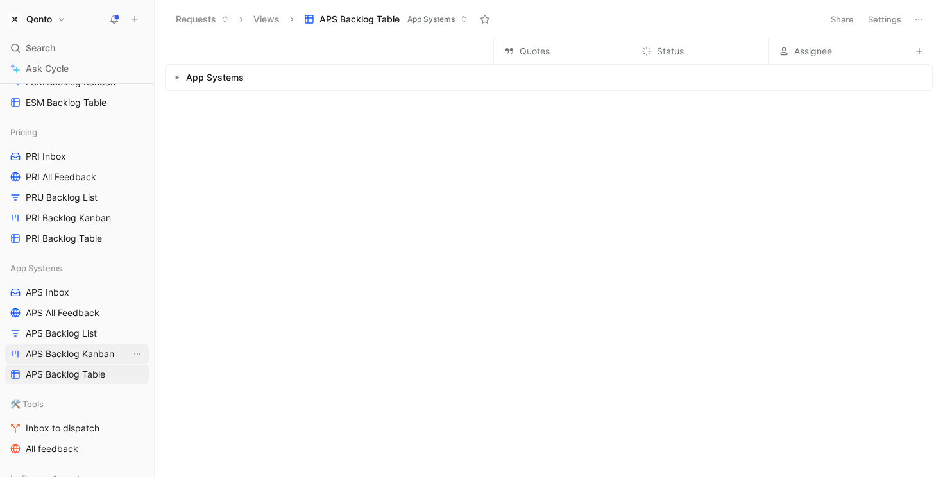
click at [99, 348] on span "APS Backlog Kanban" at bounding box center [70, 354] width 89 height 13
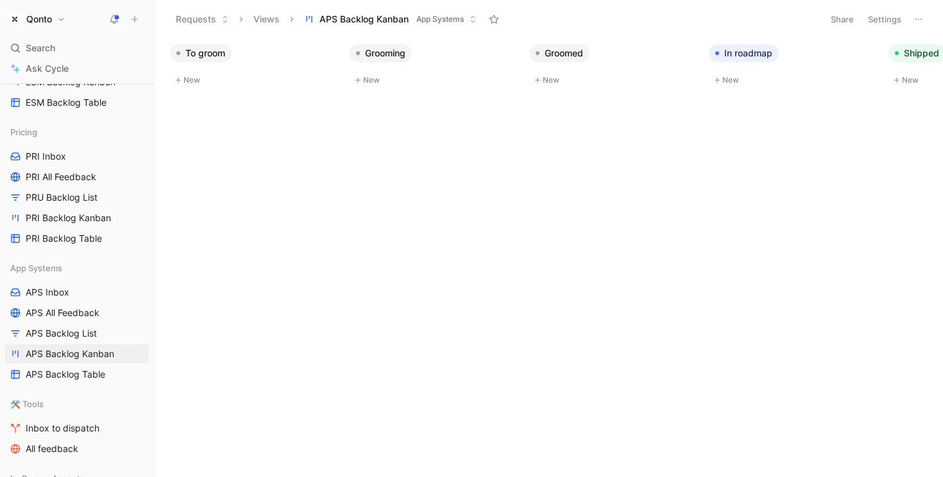
click at [766, 22] on button "Settings" at bounding box center [884, 19] width 45 height 18
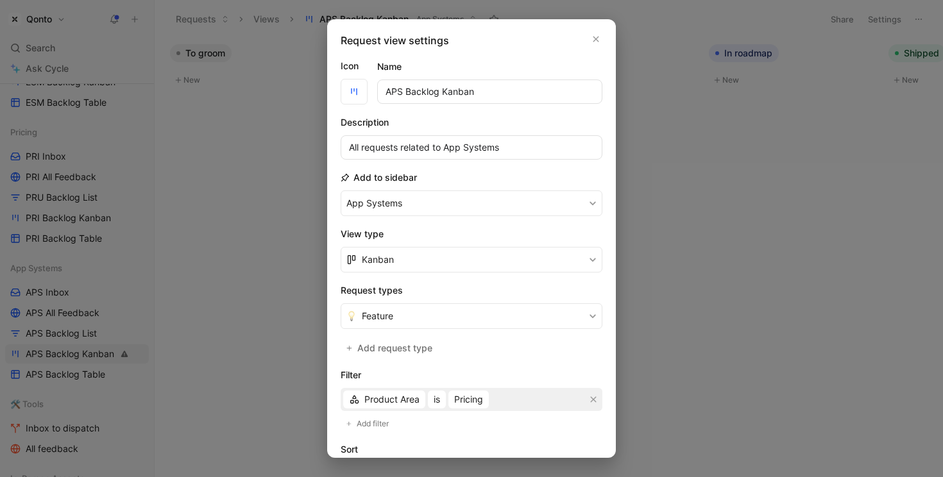
scroll to position [110, 0]
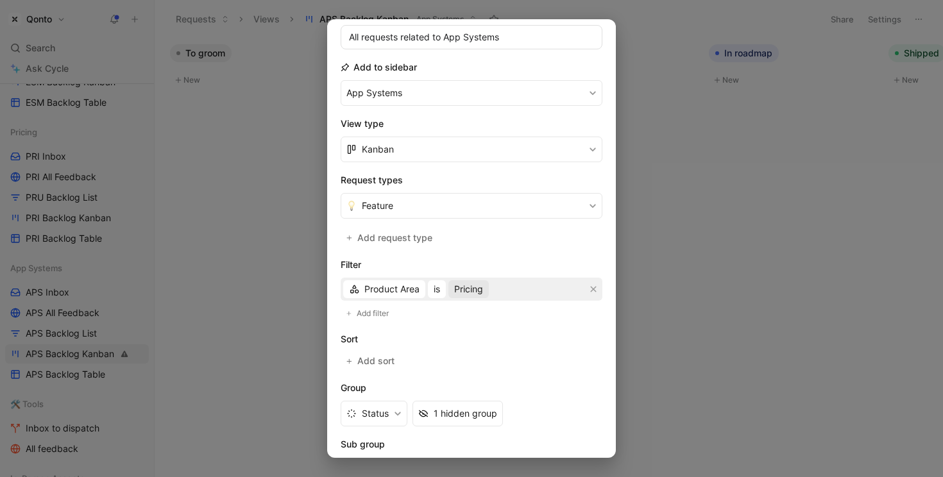
click at [472, 292] on span "Pricing" at bounding box center [468, 289] width 29 height 15
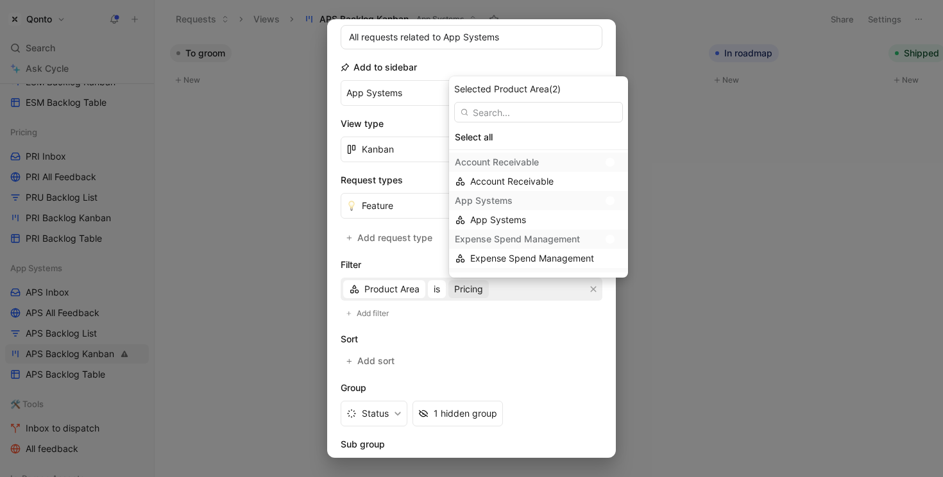
click at [558, 200] on div "App Systems" at bounding box center [527, 200] width 144 height 15
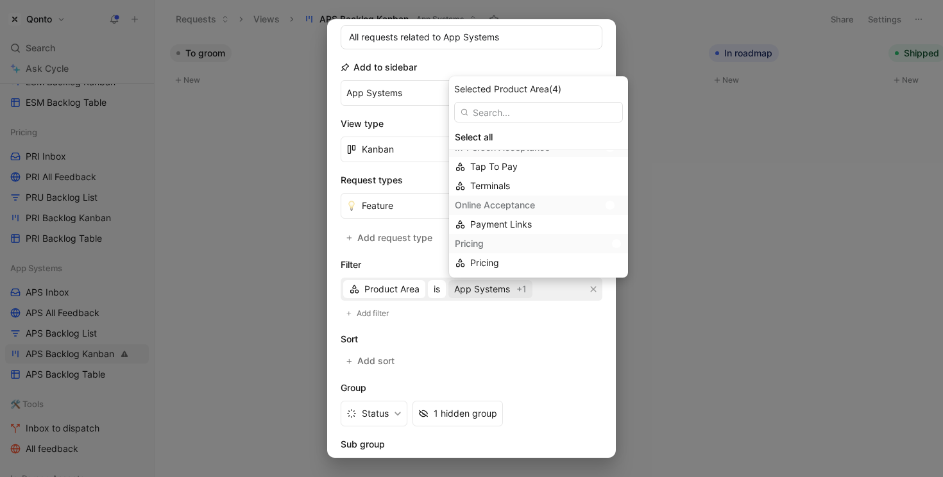
click at [561, 243] on div "Pricing" at bounding box center [527, 243] width 144 height 15
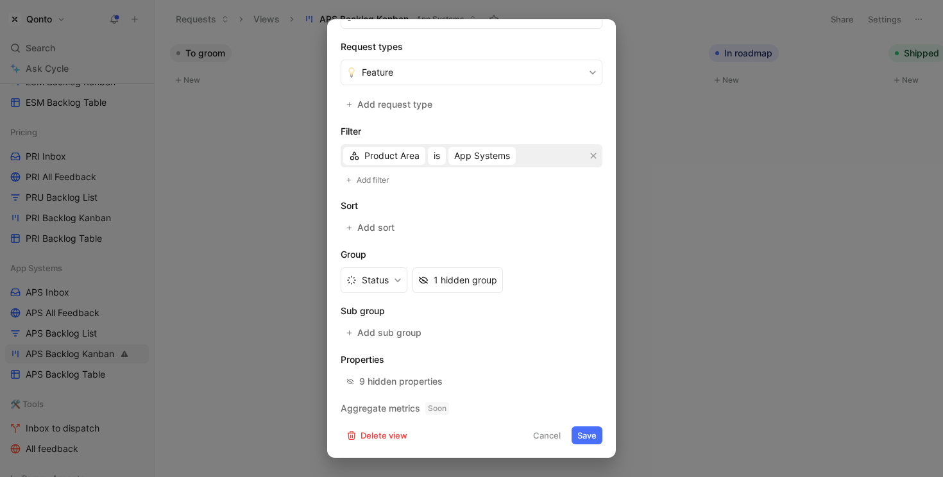
click at [580, 431] on button "Save" at bounding box center [587, 436] width 31 height 18
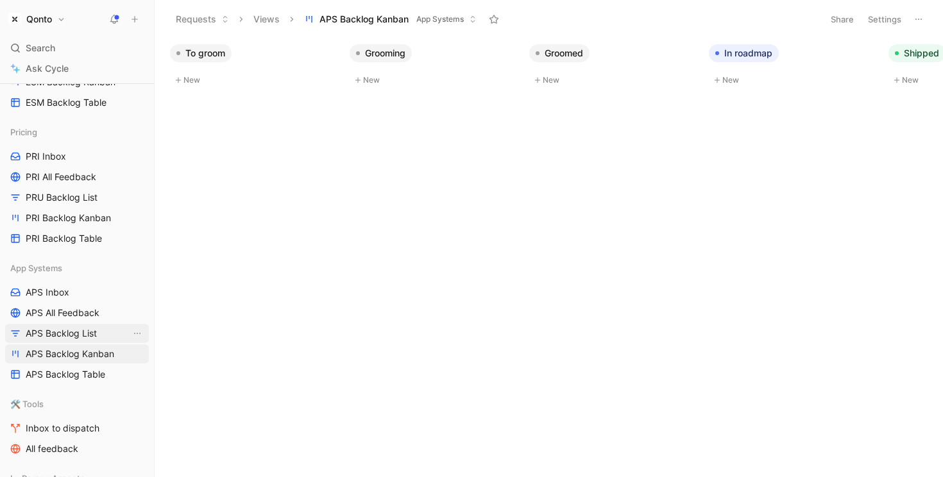
click at [66, 331] on span "APS Backlog List" at bounding box center [61, 333] width 71 height 13
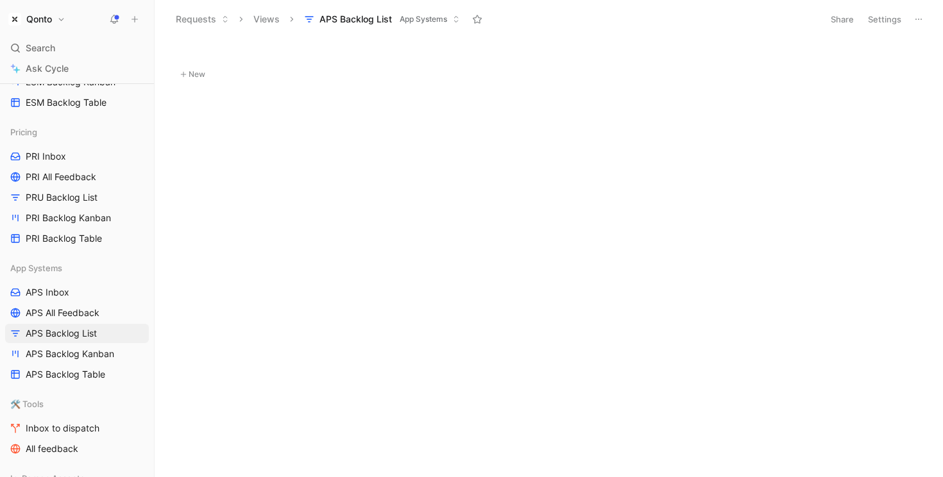
click at [766, 18] on button "Settings" at bounding box center [884, 19] width 45 height 18
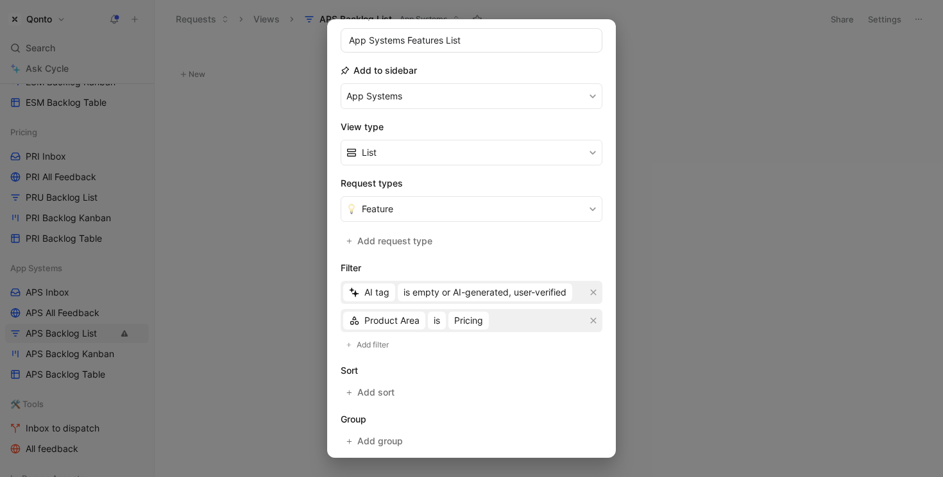
scroll to position [128, 0]
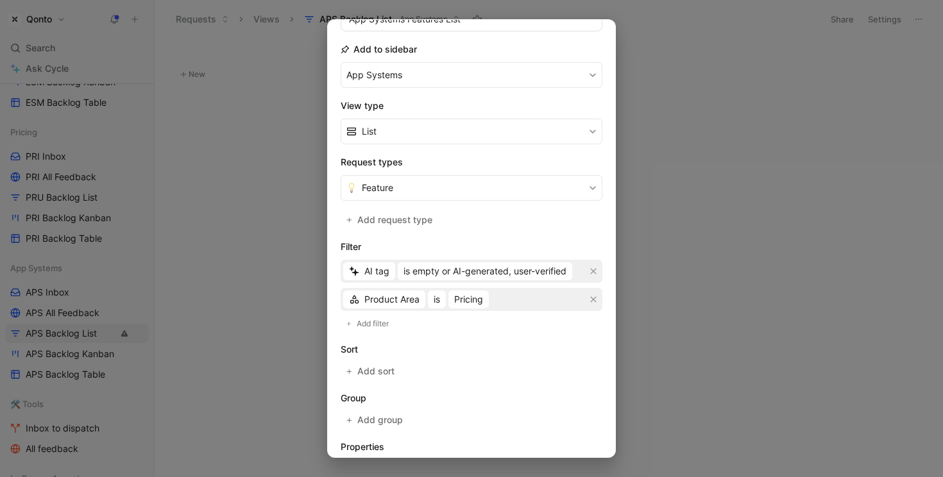
click at [473, 309] on div "Product Area is Pricing" at bounding box center [472, 299] width 262 height 23
click at [473, 302] on span "Pricing" at bounding box center [468, 299] width 29 height 15
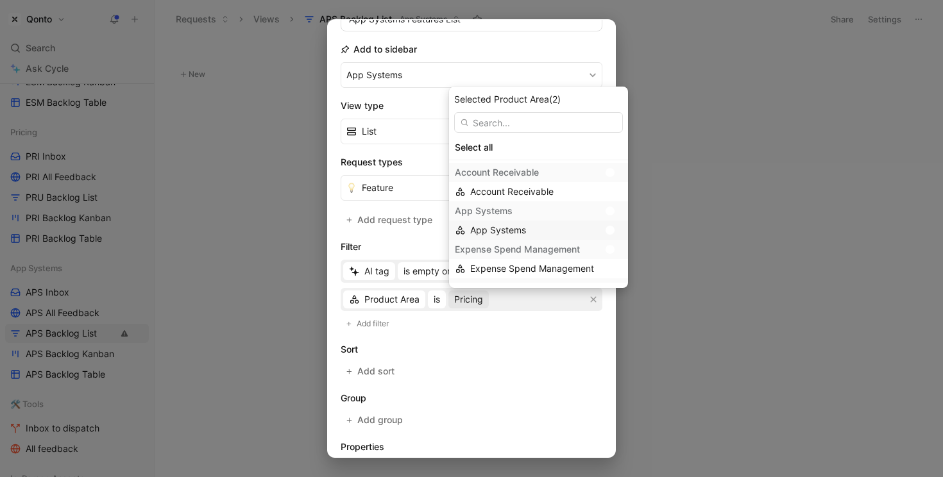
scroll to position [130, 0]
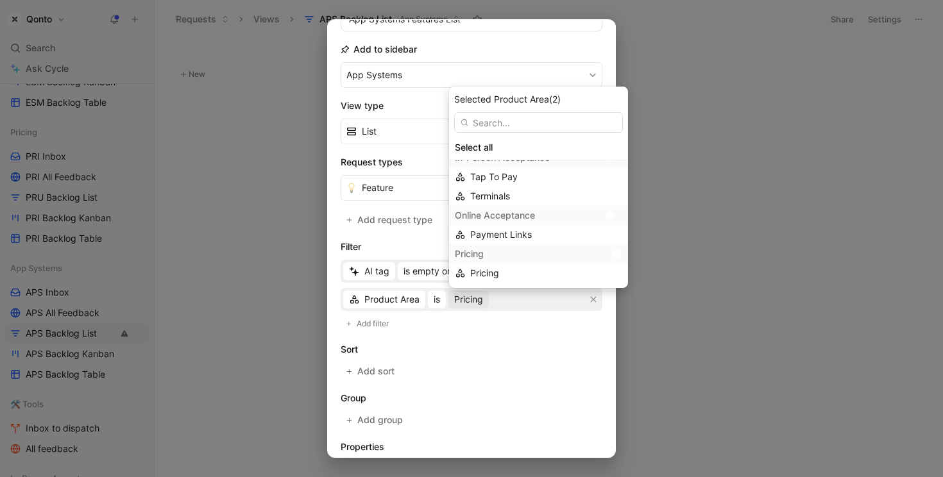
click at [612, 252] on div at bounding box center [616, 254] width 9 height 9
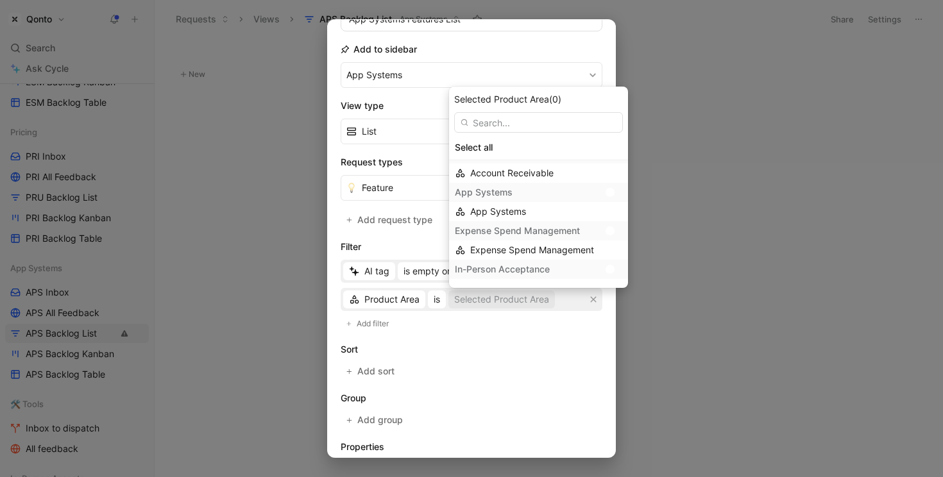
scroll to position [0, 0]
click at [613, 212] on div at bounding box center [613, 211] width 18 height 12
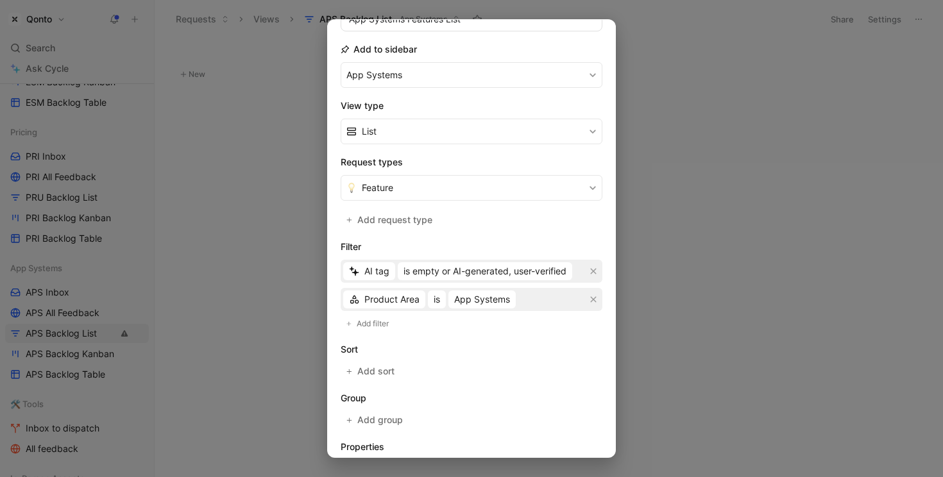
scroll to position [216, 0]
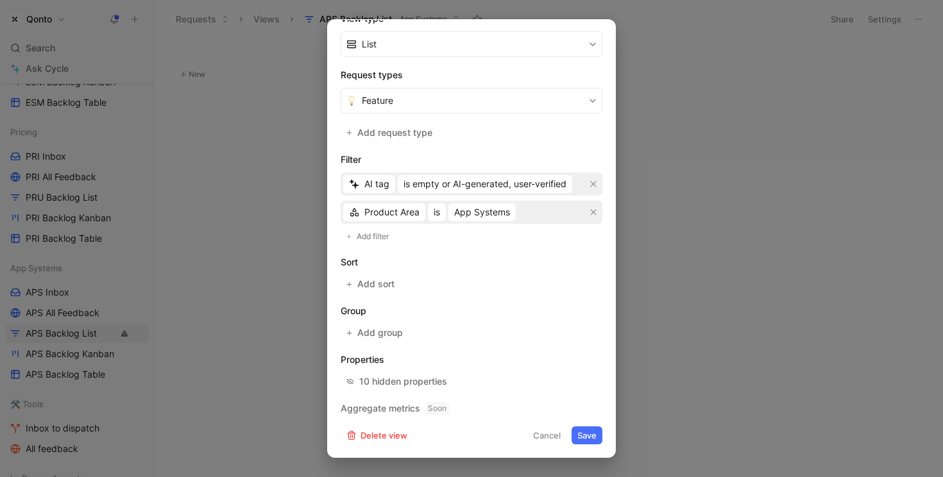
click at [583, 434] on button "Save" at bounding box center [587, 436] width 31 height 18
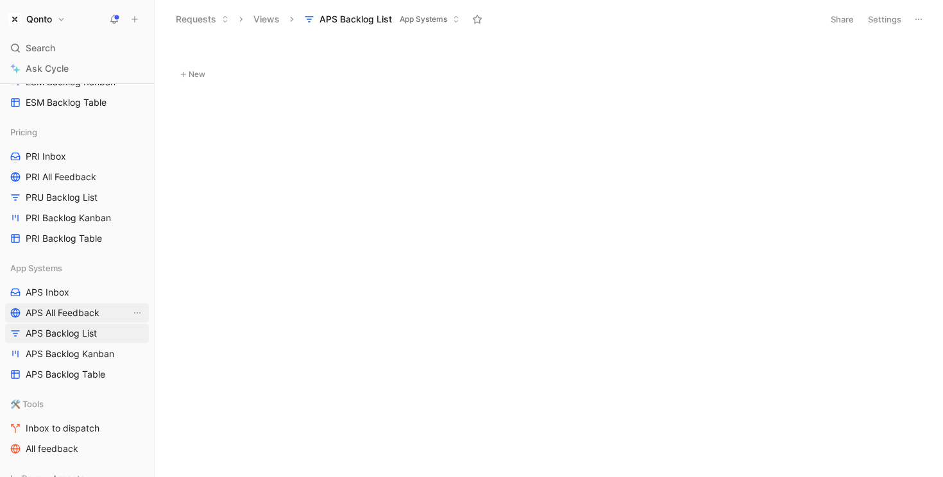
click at [70, 307] on span "APS All Feedback" at bounding box center [63, 313] width 74 height 13
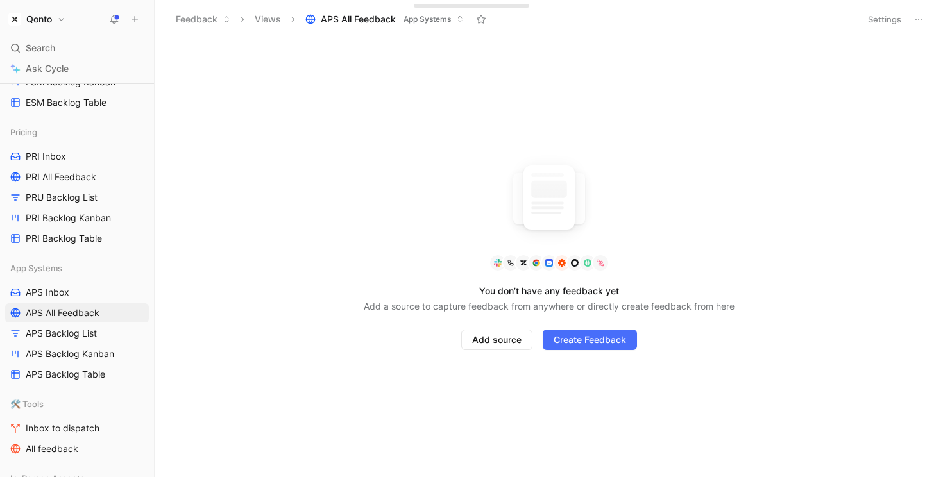
click at [766, 21] on button "Settings" at bounding box center [884, 19] width 45 height 18
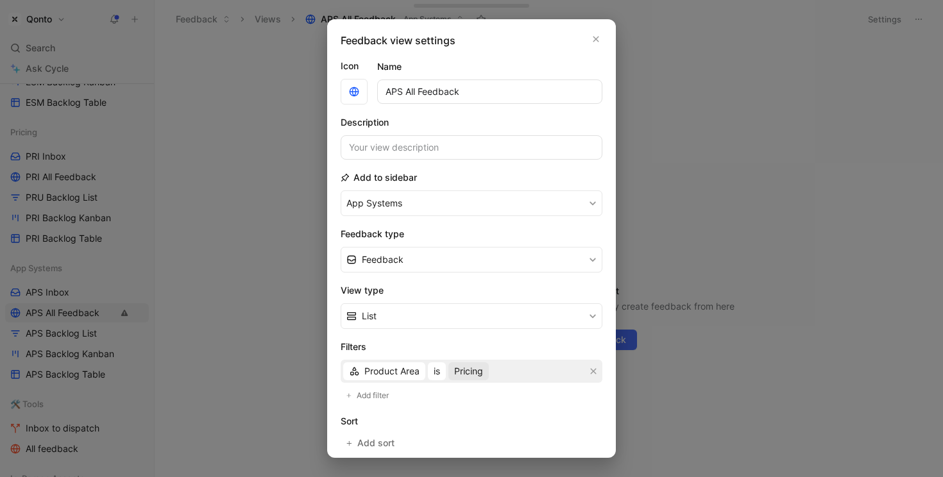
click at [477, 368] on span "Pricing" at bounding box center [468, 371] width 29 height 15
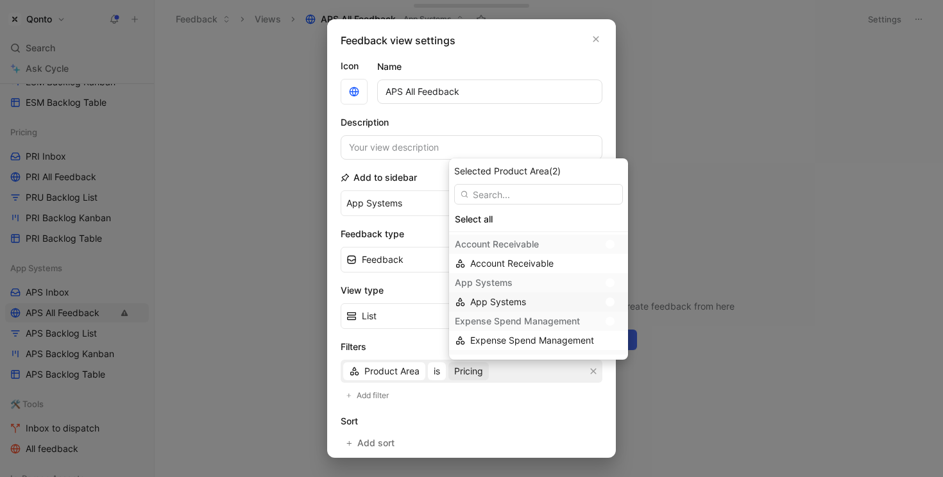
scroll to position [130, 0]
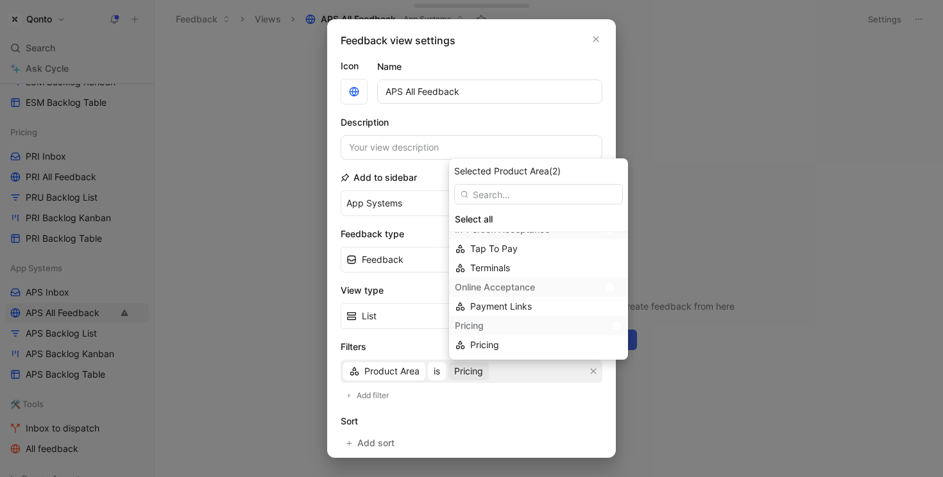
click at [606, 321] on div at bounding box center [613, 326] width 18 height 12
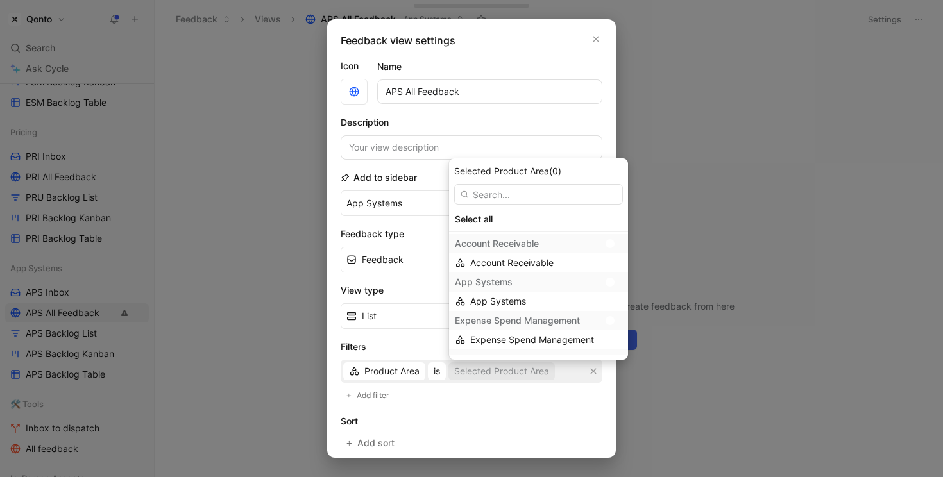
click at [606, 284] on div at bounding box center [610, 282] width 9 height 9
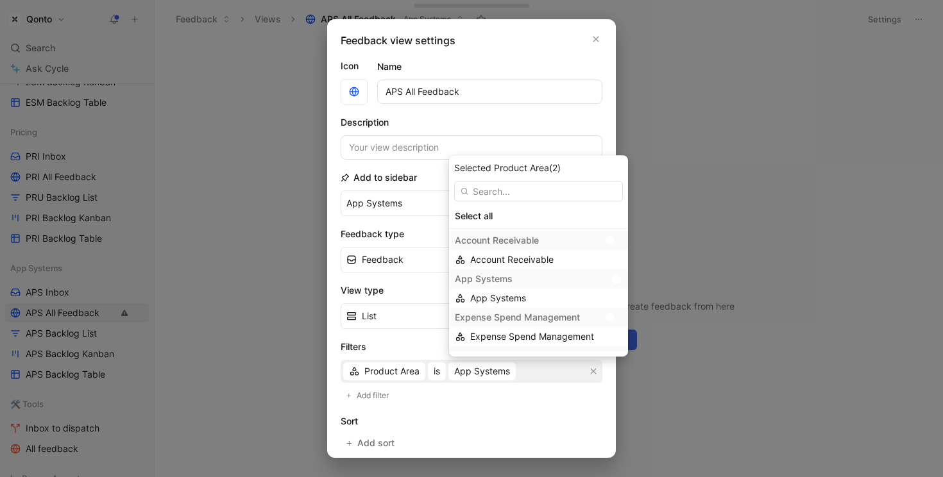
scroll to position [167, 0]
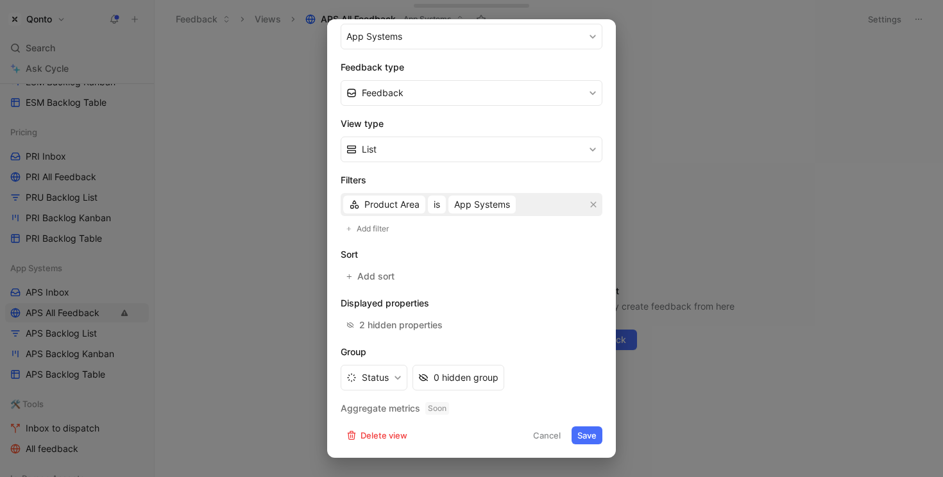
click at [588, 442] on button "Save" at bounding box center [587, 436] width 31 height 18
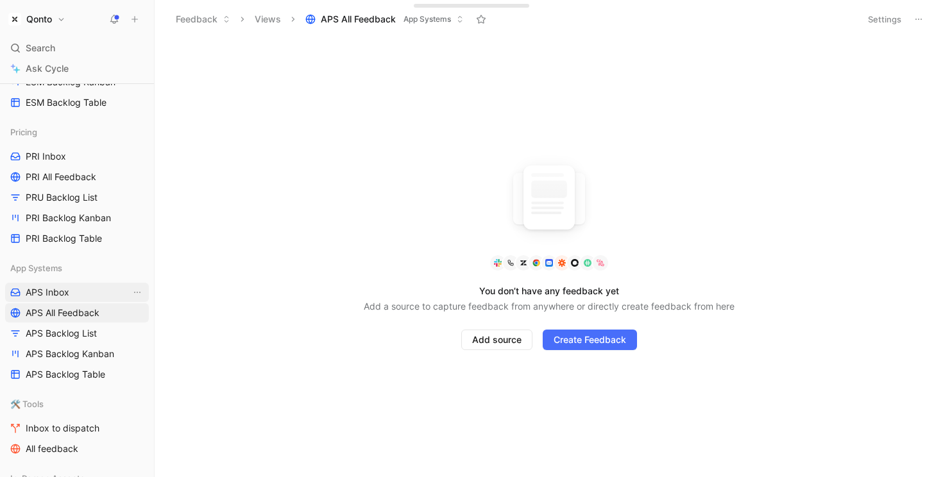
click at [85, 293] on link "APS Inbox" at bounding box center [77, 292] width 144 height 19
click at [766, 21] on button "Settings" at bounding box center [884, 19] width 45 height 18
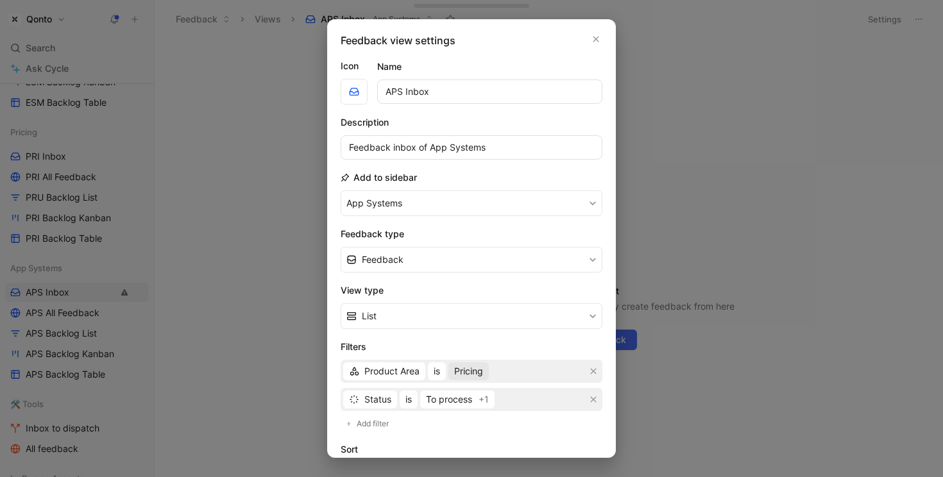
click at [472, 373] on span "Pricing" at bounding box center [468, 371] width 29 height 15
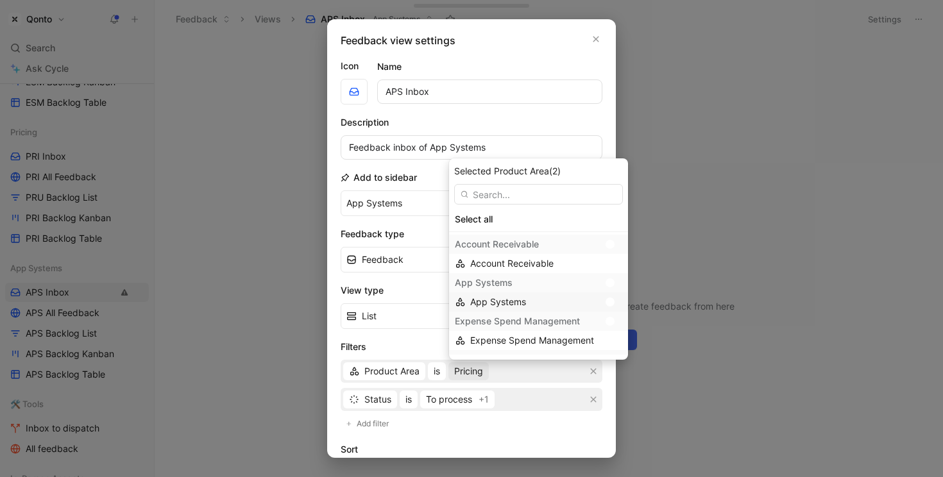
scroll to position [130, 0]
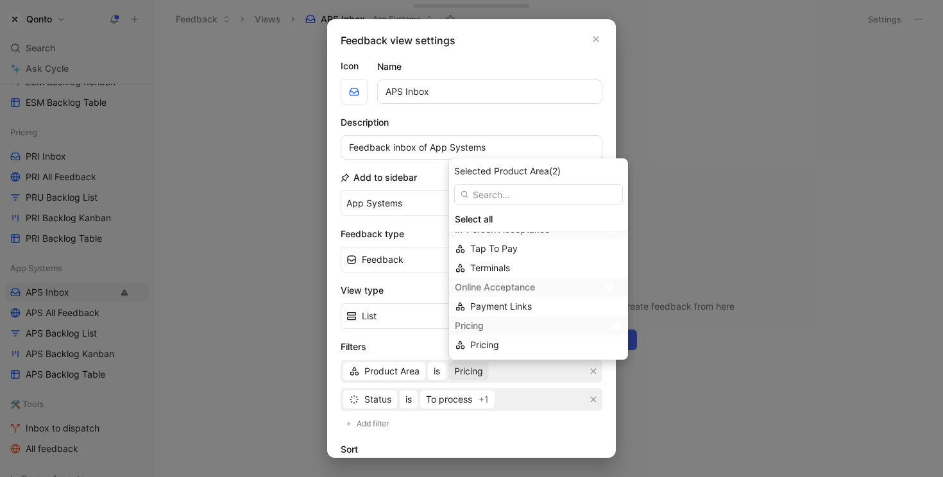
click at [575, 325] on div "Pricing" at bounding box center [527, 325] width 144 height 15
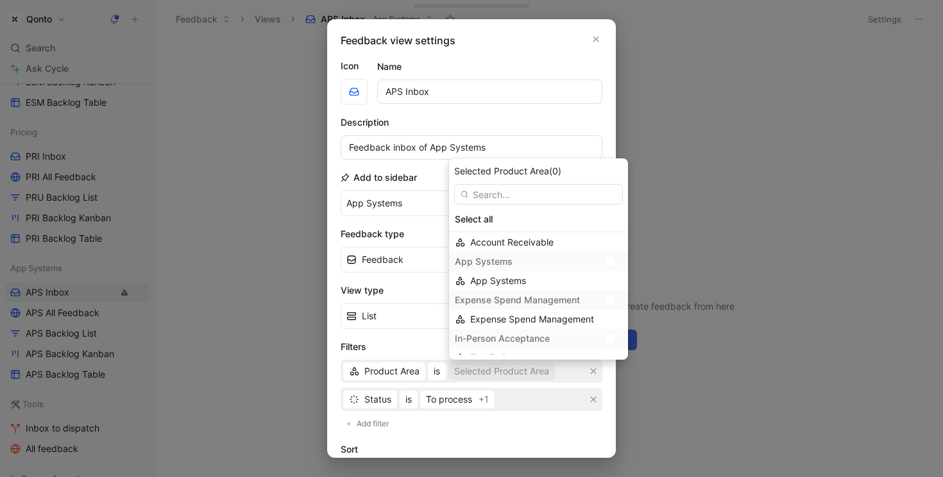
scroll to position [13, 0]
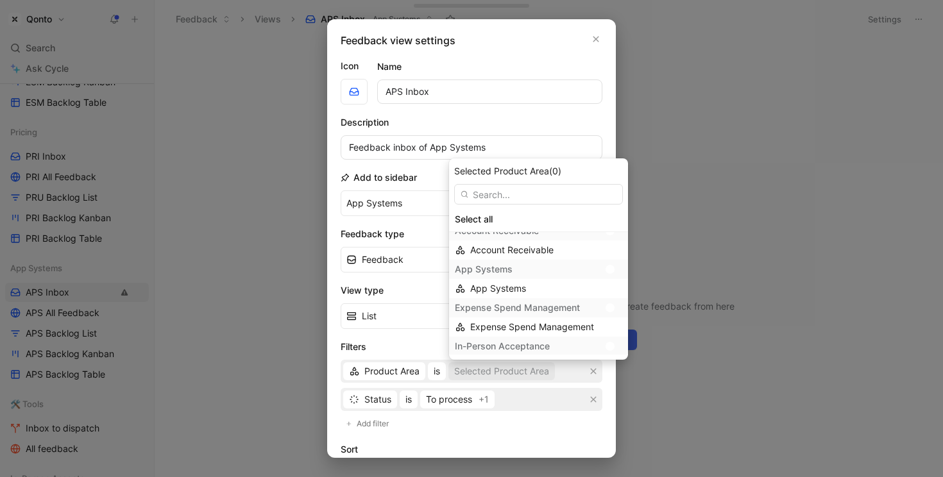
click at [565, 268] on div "App Systems" at bounding box center [527, 269] width 144 height 15
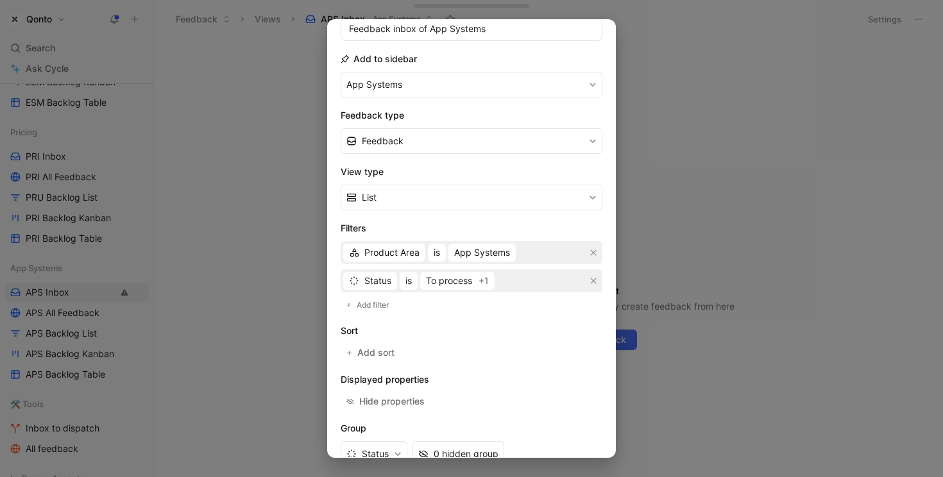
scroll to position [195, 0]
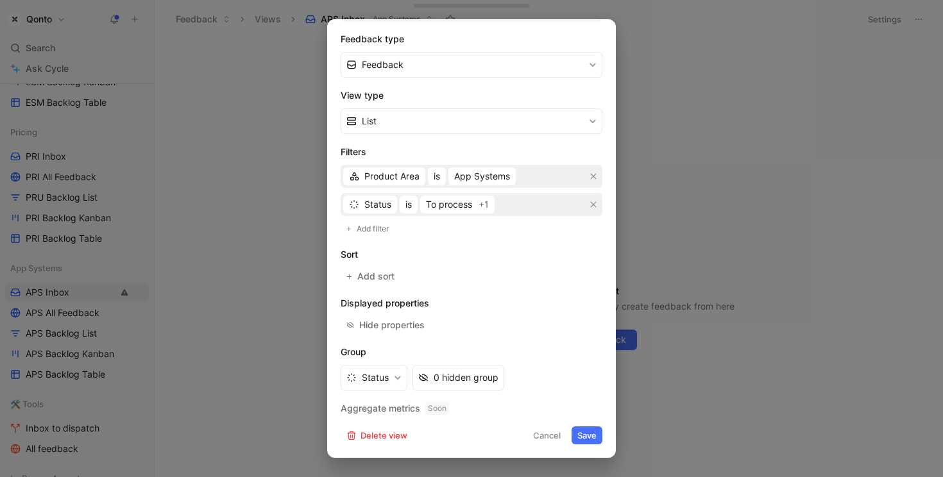
click at [590, 440] on button "Save" at bounding box center [587, 436] width 31 height 18
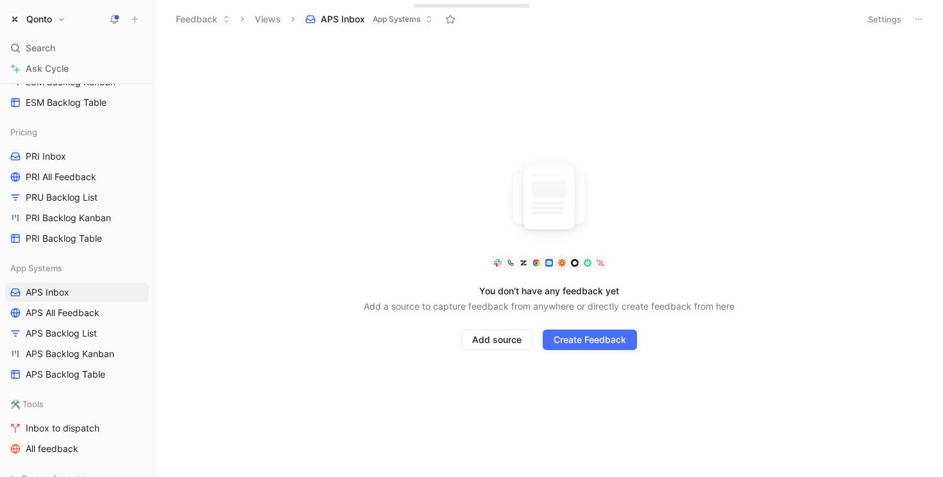
click at [51, 21] on h1 "Qonto" at bounding box center [39, 19] width 26 height 12
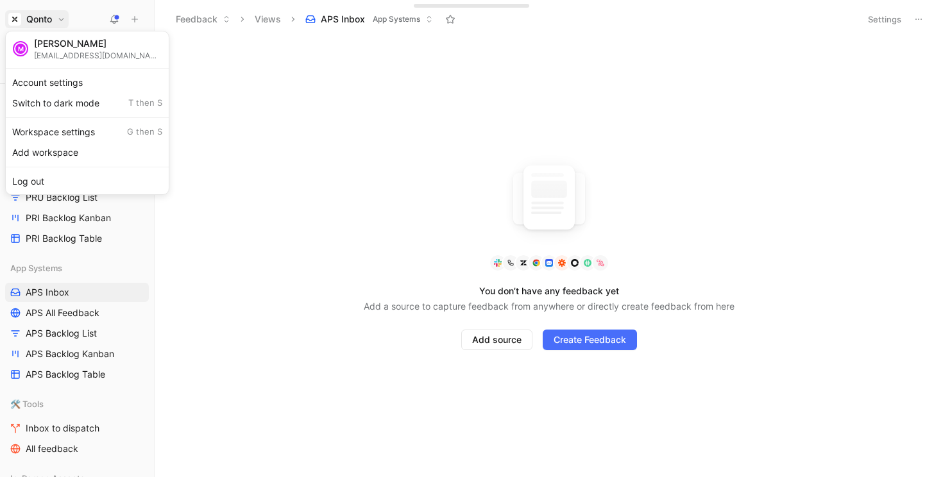
click at [766, 39] on div at bounding box center [471, 238] width 943 height 477
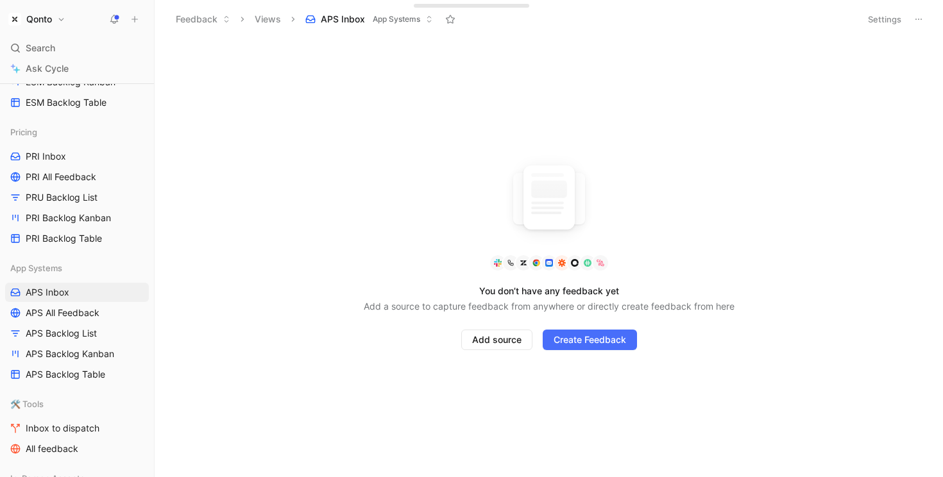
click at [47, 21] on h1 "Qonto" at bounding box center [39, 19] width 26 height 12
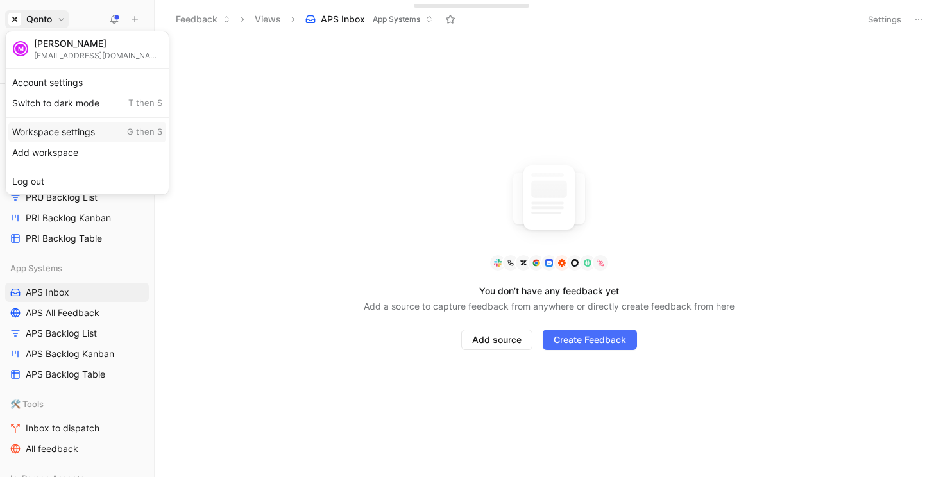
click at [60, 132] on div "Workspace settings G then S" at bounding box center [87, 132] width 158 height 21
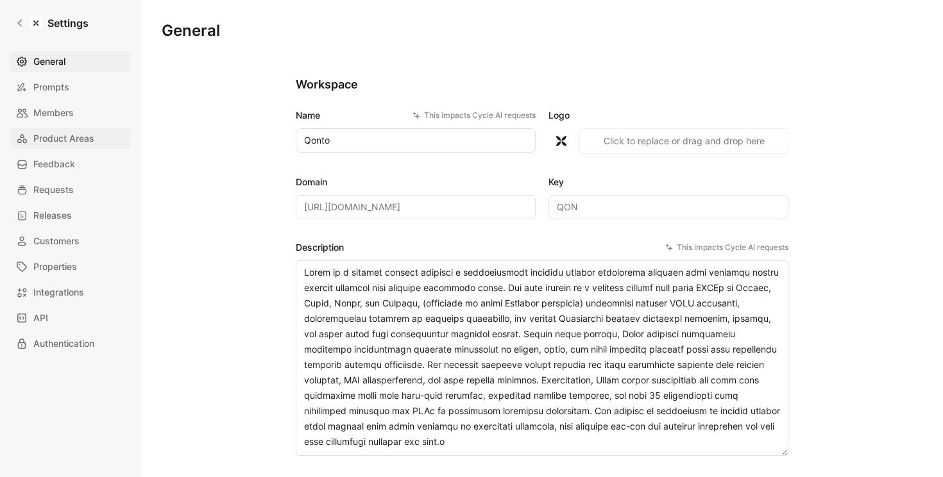
click at [70, 145] on span "Product Areas" at bounding box center [63, 138] width 61 height 15
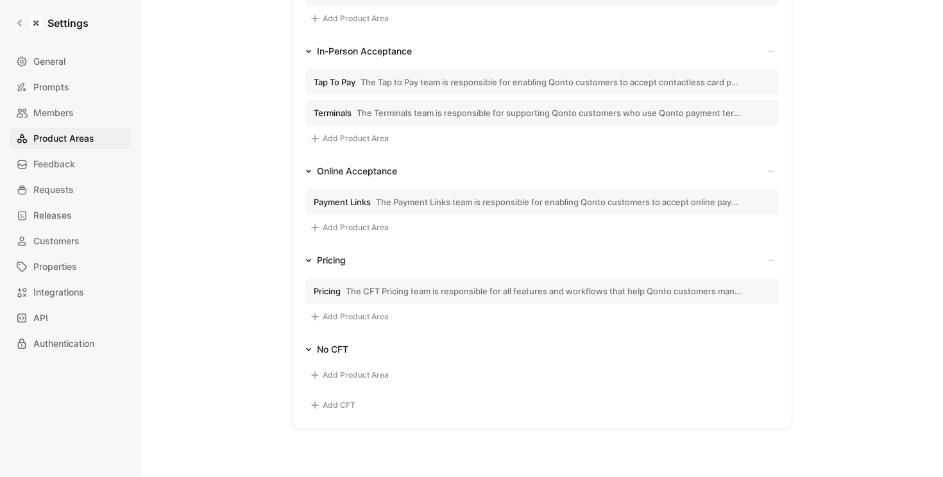
scroll to position [114, 0]
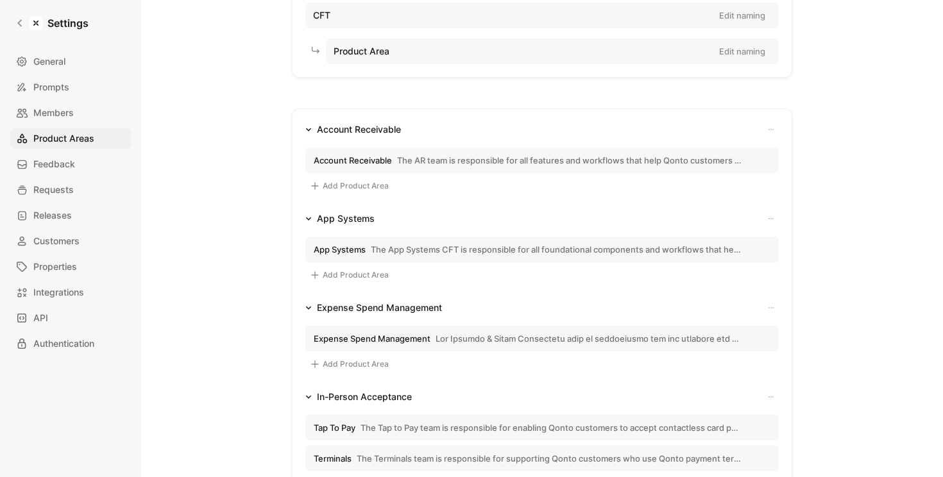
click at [361, 250] on span "App Systems" at bounding box center [340, 250] width 52 height 12
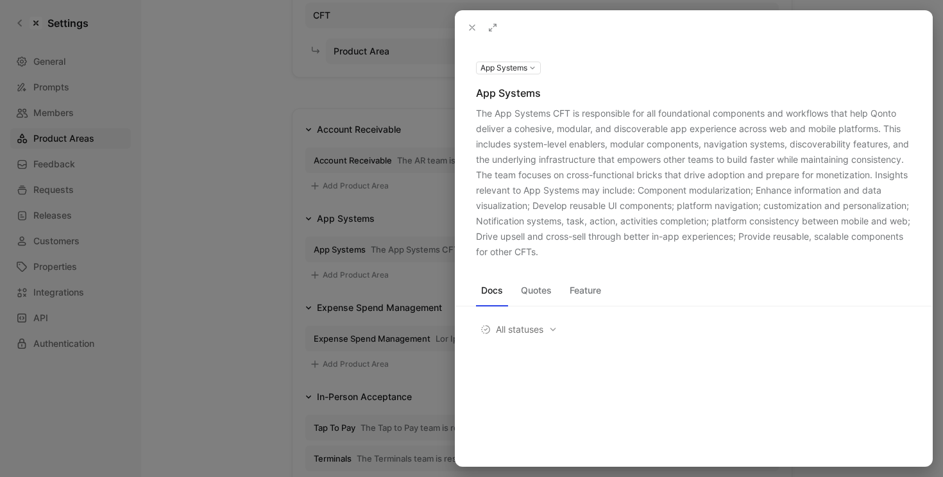
click at [384, 273] on div at bounding box center [471, 238] width 943 height 477
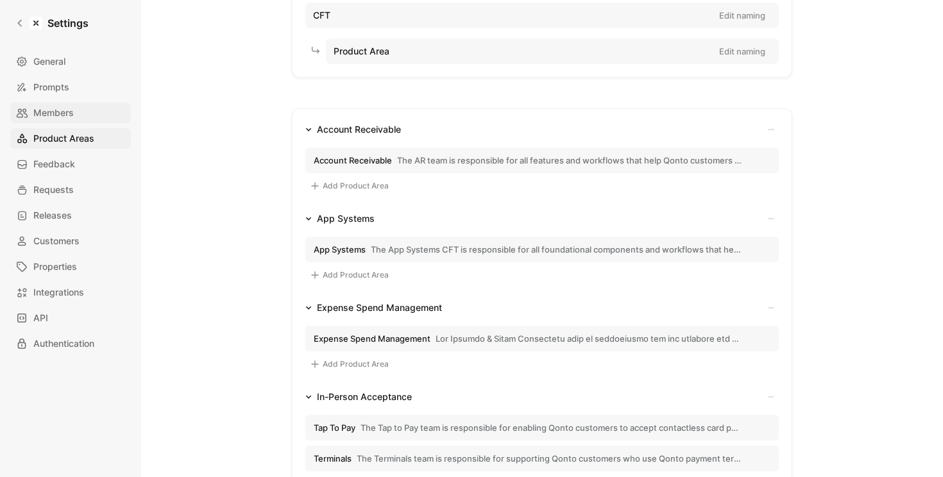
click at [70, 114] on span "Members" at bounding box center [53, 112] width 40 height 15
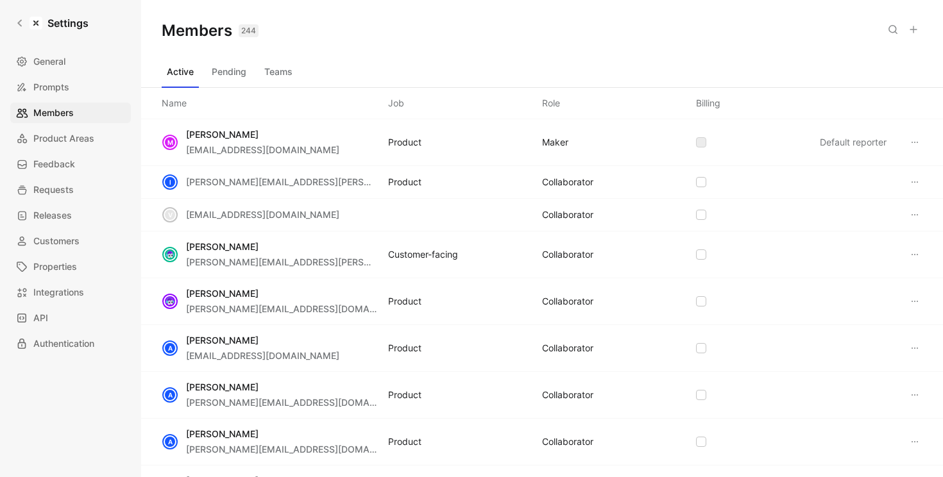
click at [290, 72] on button "Teams" at bounding box center [278, 72] width 39 height 21
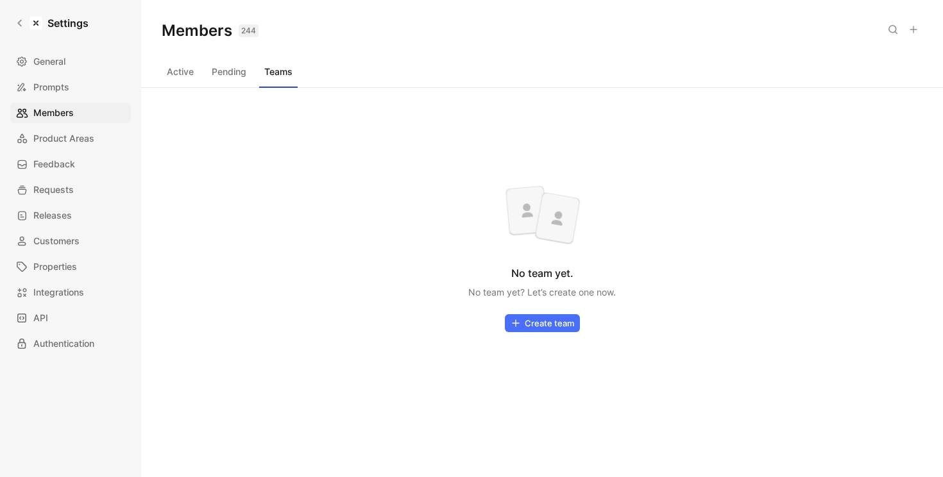
click at [201, 78] on div "Active Pending Teams" at bounding box center [542, 75] width 761 height 26
click at [185, 76] on button "Active" at bounding box center [180, 72] width 37 height 21
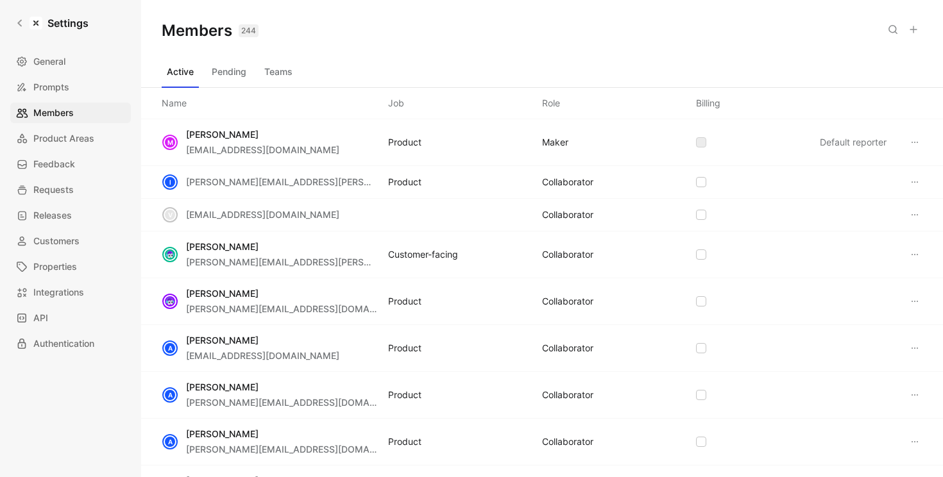
click at [766, 28] on icon at bounding box center [914, 29] width 10 height 10
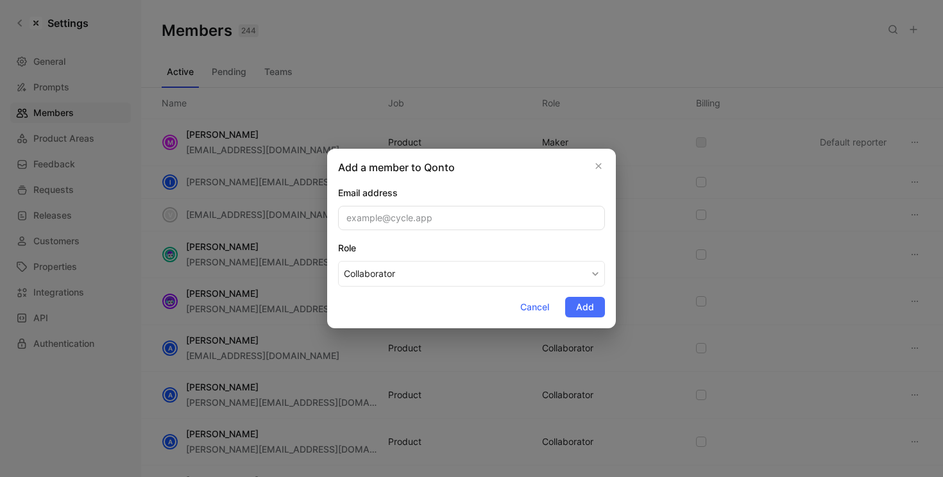
type input "[URL][DOMAIN_NAME]"
paste input "[PERSON_NAME][EMAIL_ADDRESS][PERSON_NAME][DOMAIN_NAME]"
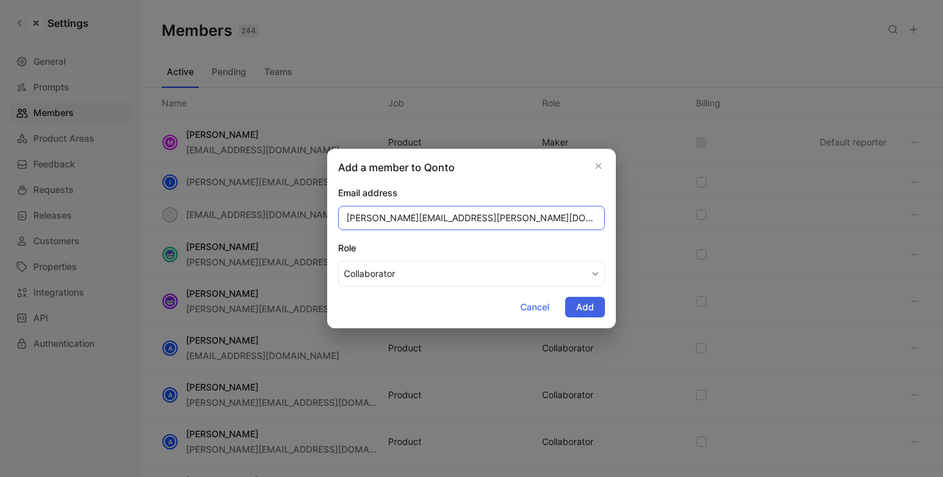
type input "[PERSON_NAME][EMAIL_ADDRESS][PERSON_NAME][DOMAIN_NAME]"
click at [596, 310] on button "Add" at bounding box center [585, 307] width 40 height 21
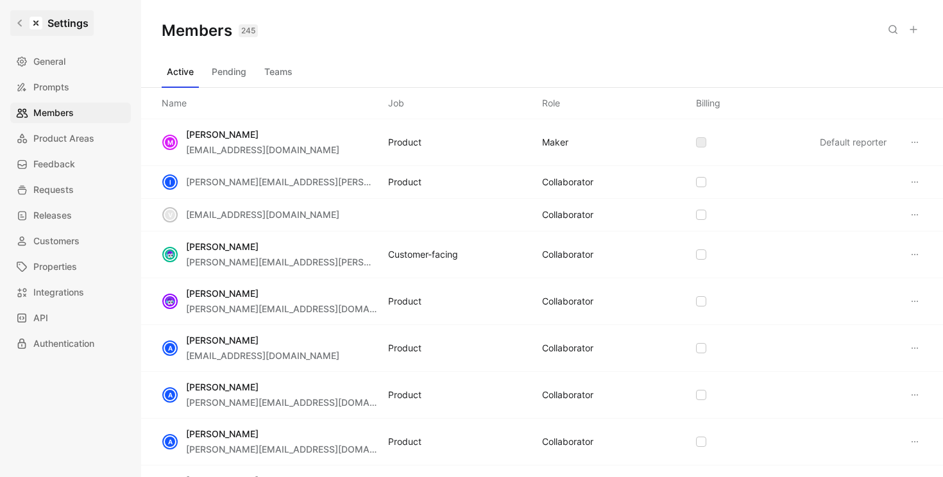
click at [19, 23] on icon at bounding box center [19, 23] width 4 height 7
